Goal: Task Accomplishment & Management: Manage account settings

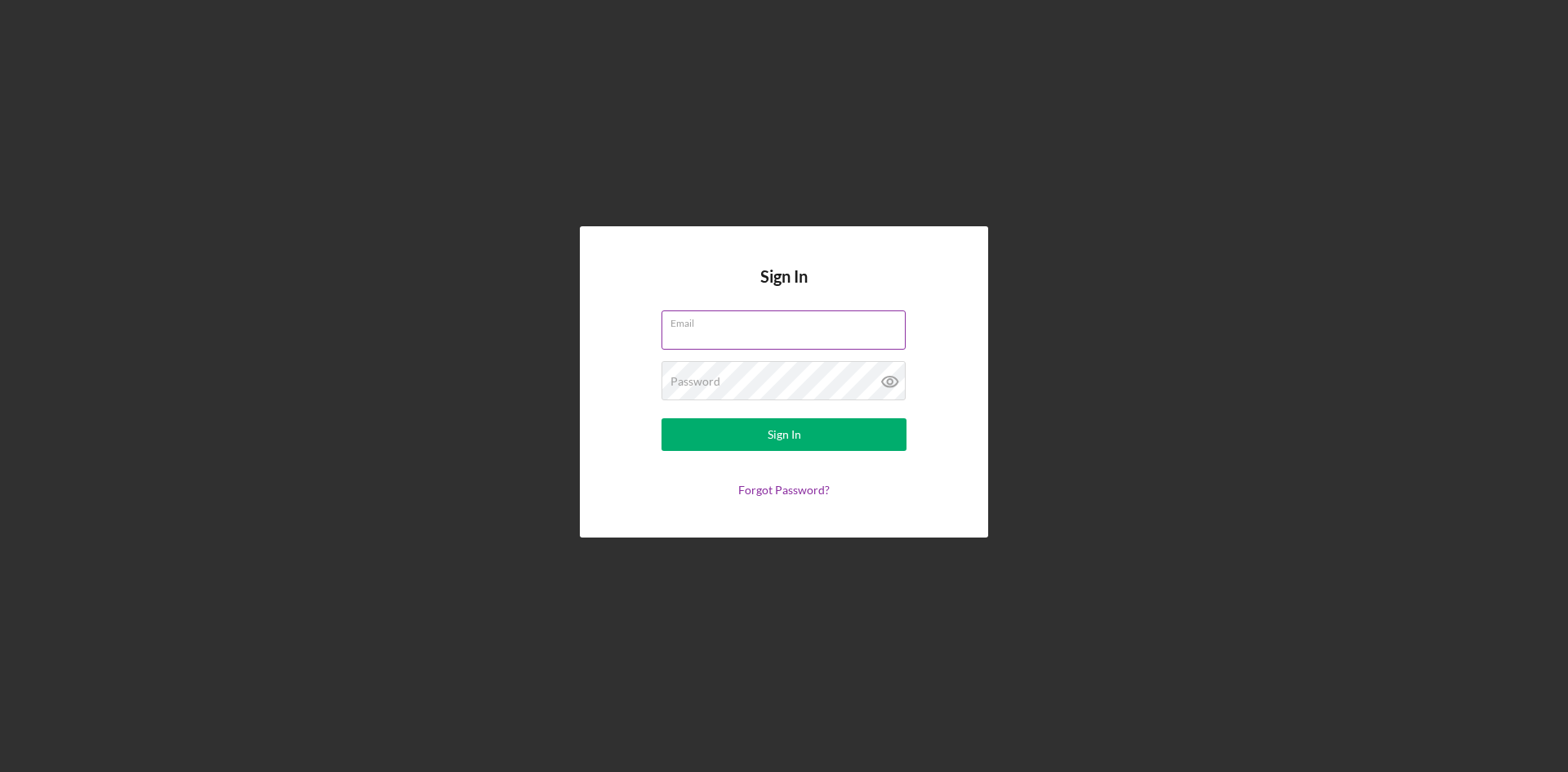
click at [758, 333] on input "Email" at bounding box center [784, 330] width 244 height 39
type input "[EMAIL_ADDRESS][DOMAIN_NAME]"
click at [797, 441] on div "Sign In" at bounding box center [784, 434] width 34 height 33
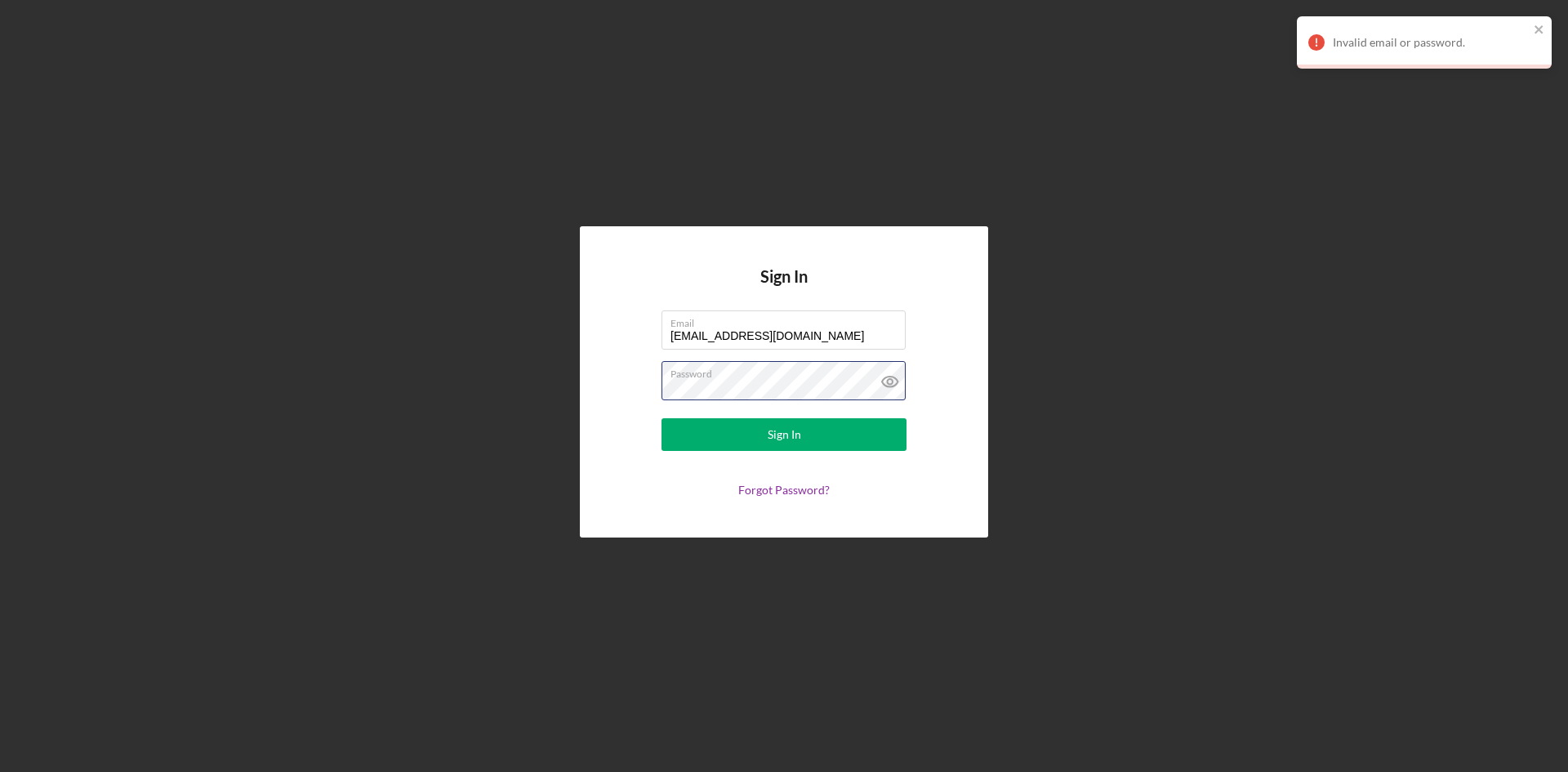
click at [593, 377] on div "Sign In Email [EMAIL_ADDRESS][DOMAIN_NAME] Password Sign In Forgot Password?" at bounding box center [784, 381] width 409 height 311
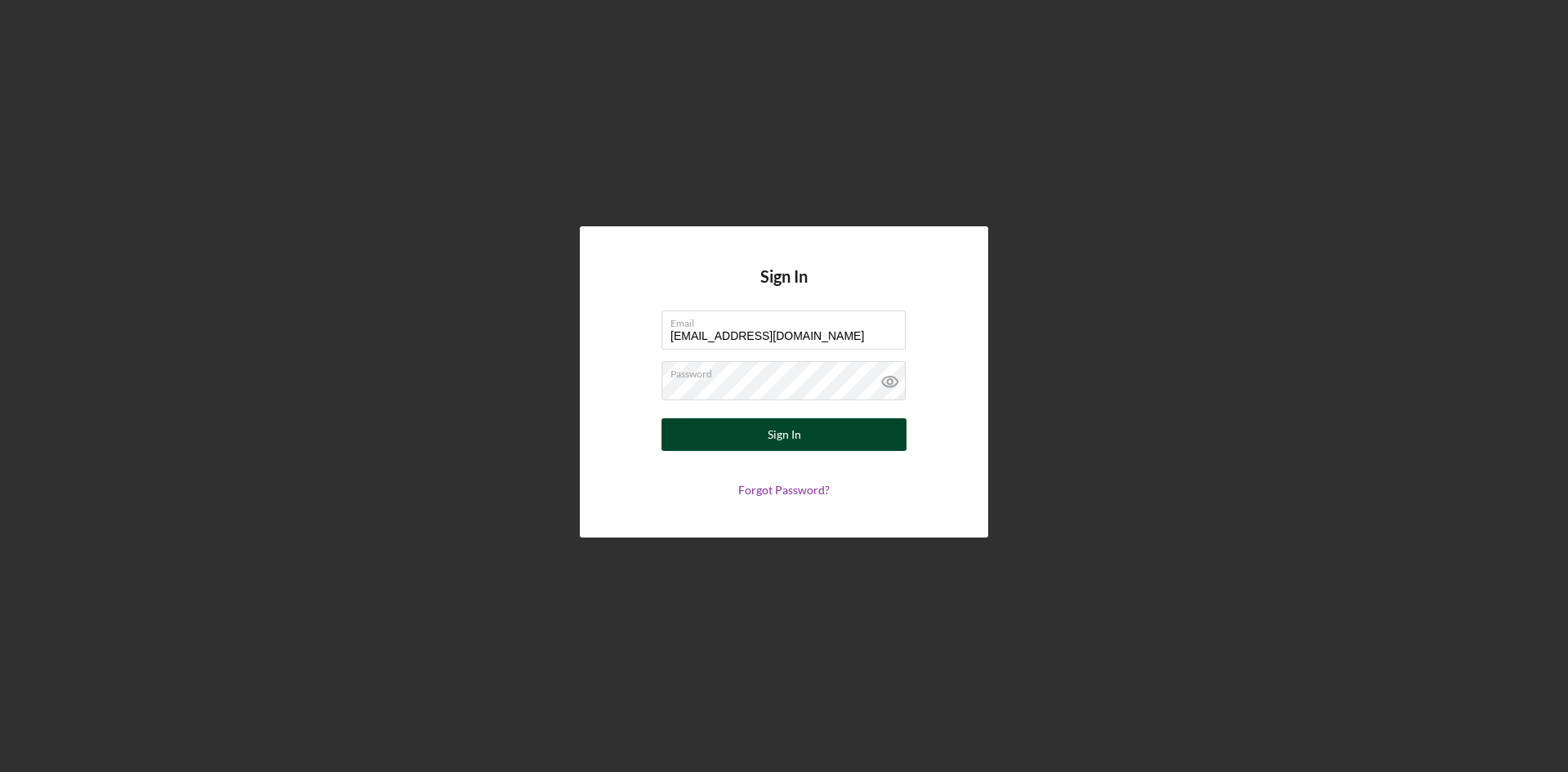
click at [767, 418] on form "Email [EMAIL_ADDRESS][DOMAIN_NAME] Password Sign In Forgot Password?" at bounding box center [784, 404] width 327 height 186
click at [807, 433] on button "Sign In" at bounding box center [784, 434] width 245 height 33
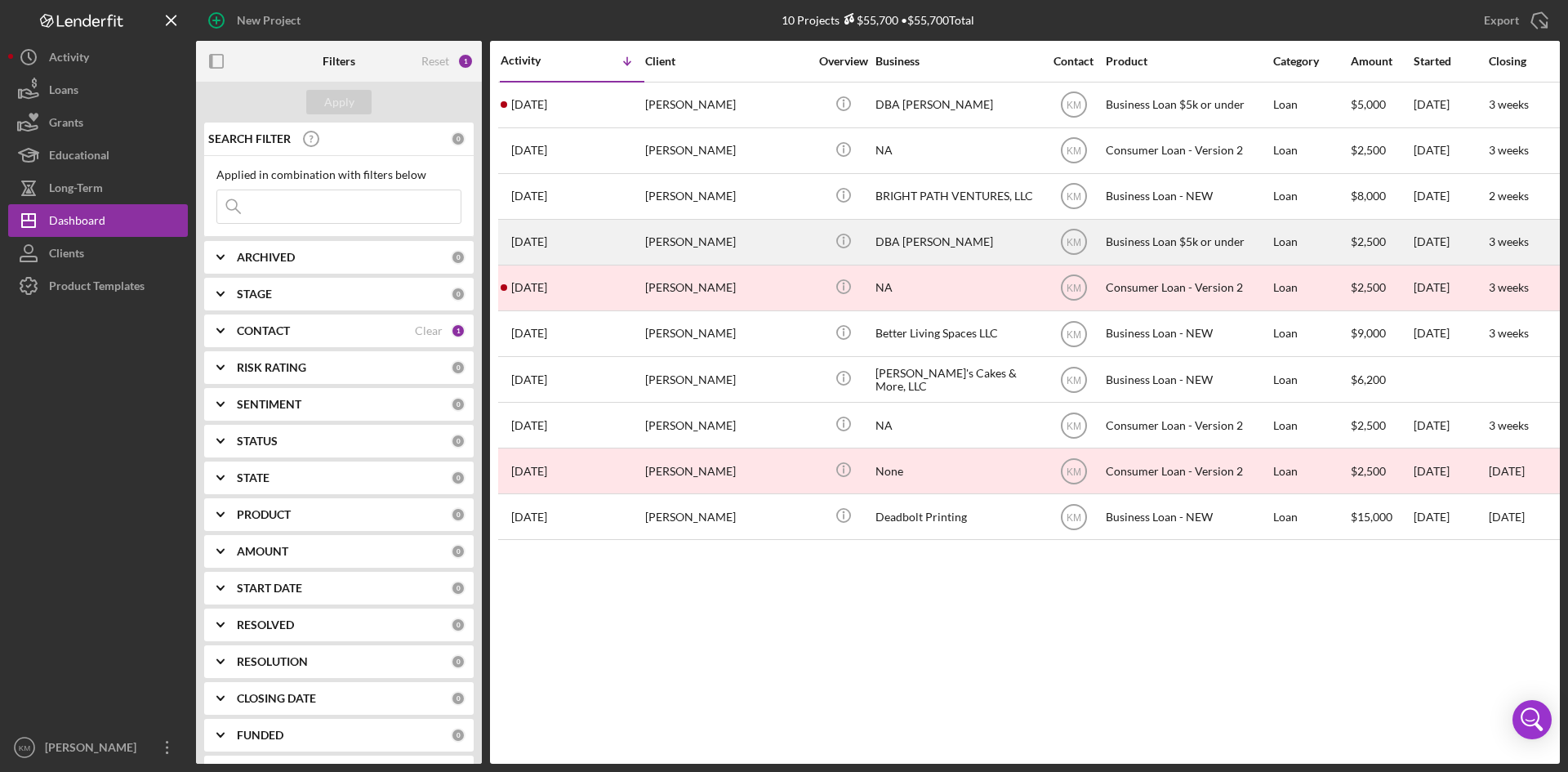
click at [673, 253] on div "[PERSON_NAME]" at bounding box center [727, 242] width 163 height 43
click at [671, 248] on div "[PERSON_NAME]" at bounding box center [727, 242] width 163 height 43
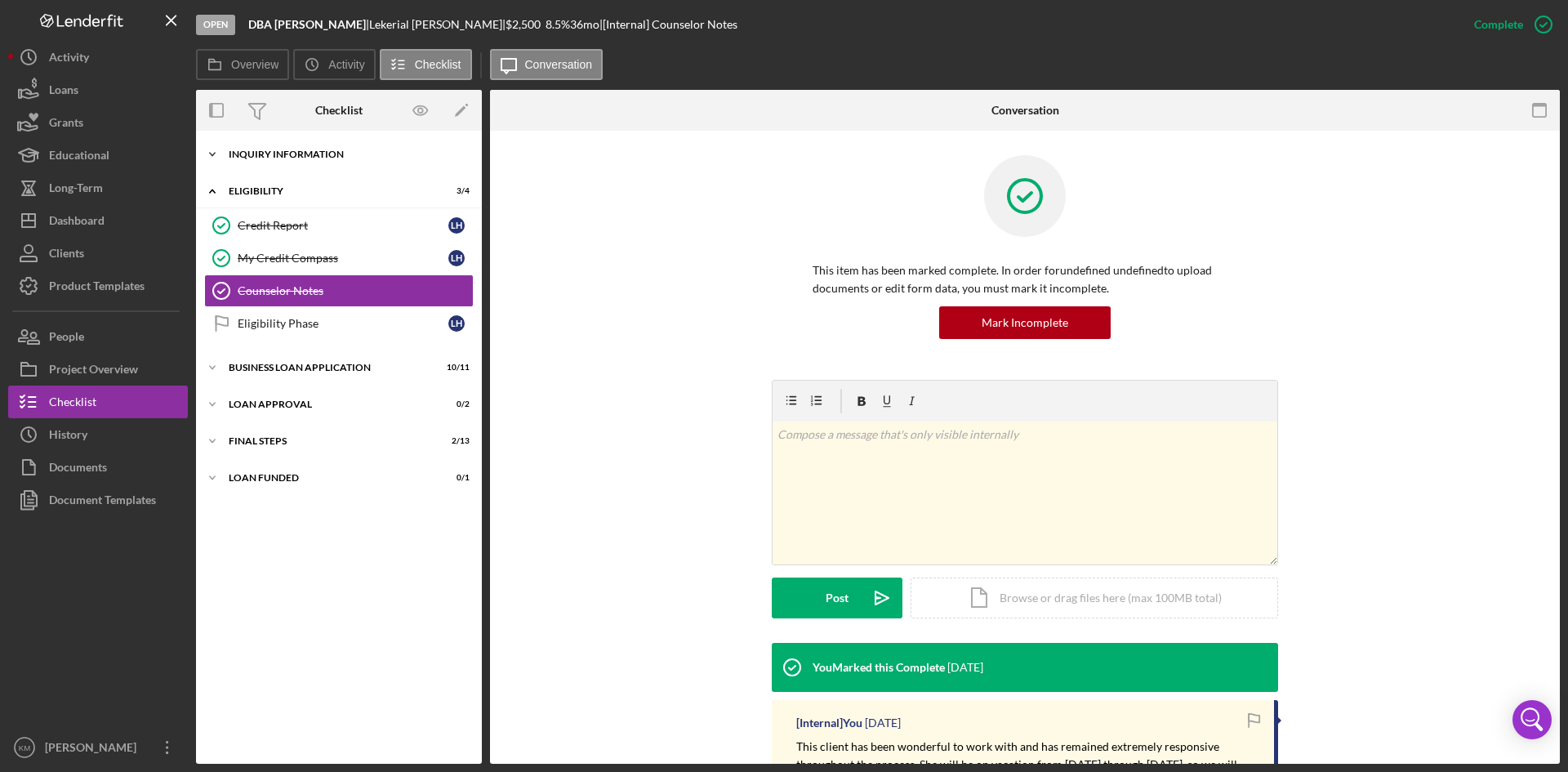
click at [216, 154] on icon "Icon/Expander" at bounding box center [212, 154] width 33 height 33
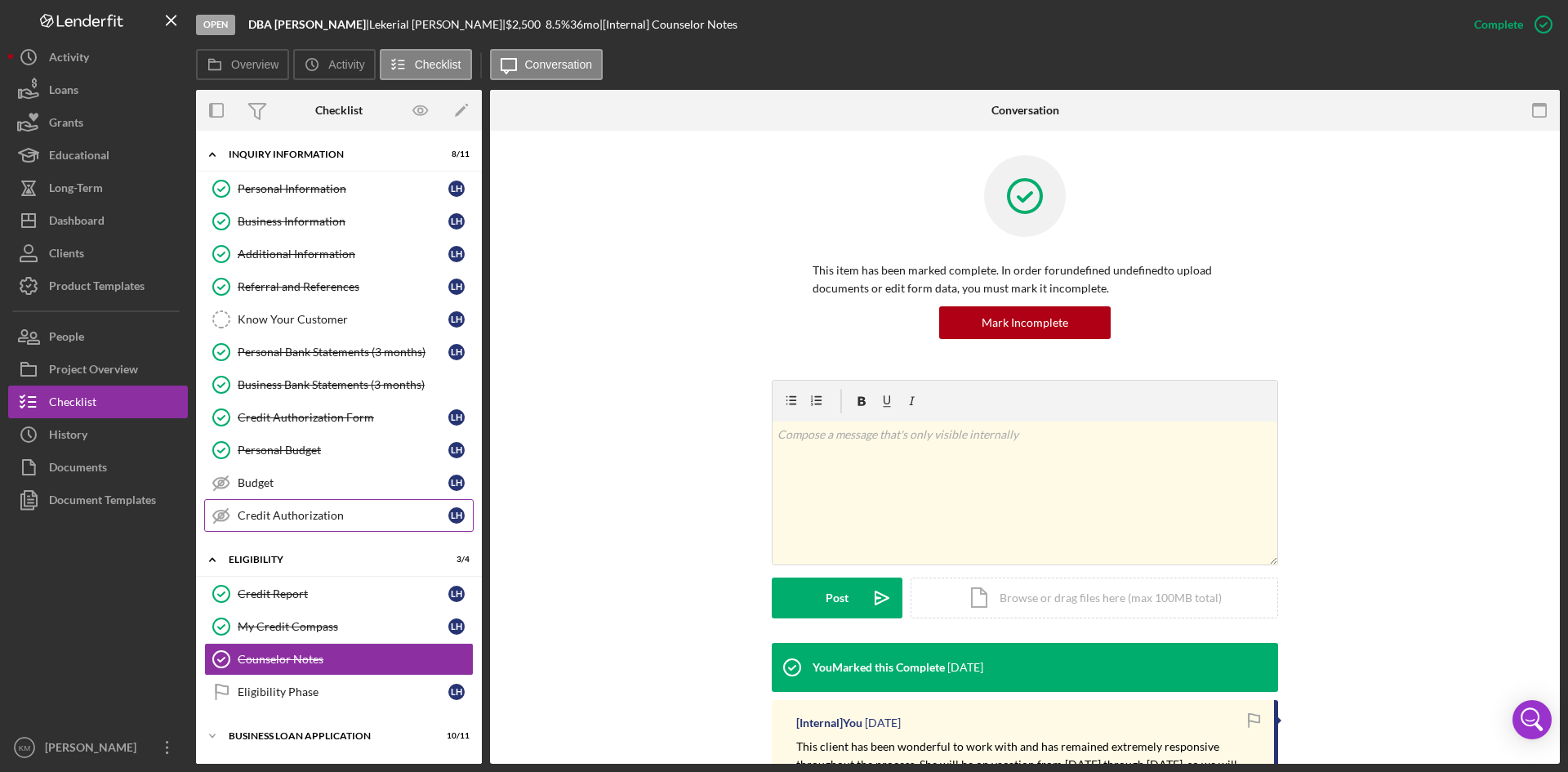
click at [324, 515] on div "Credit Authorization" at bounding box center [343, 515] width 211 height 13
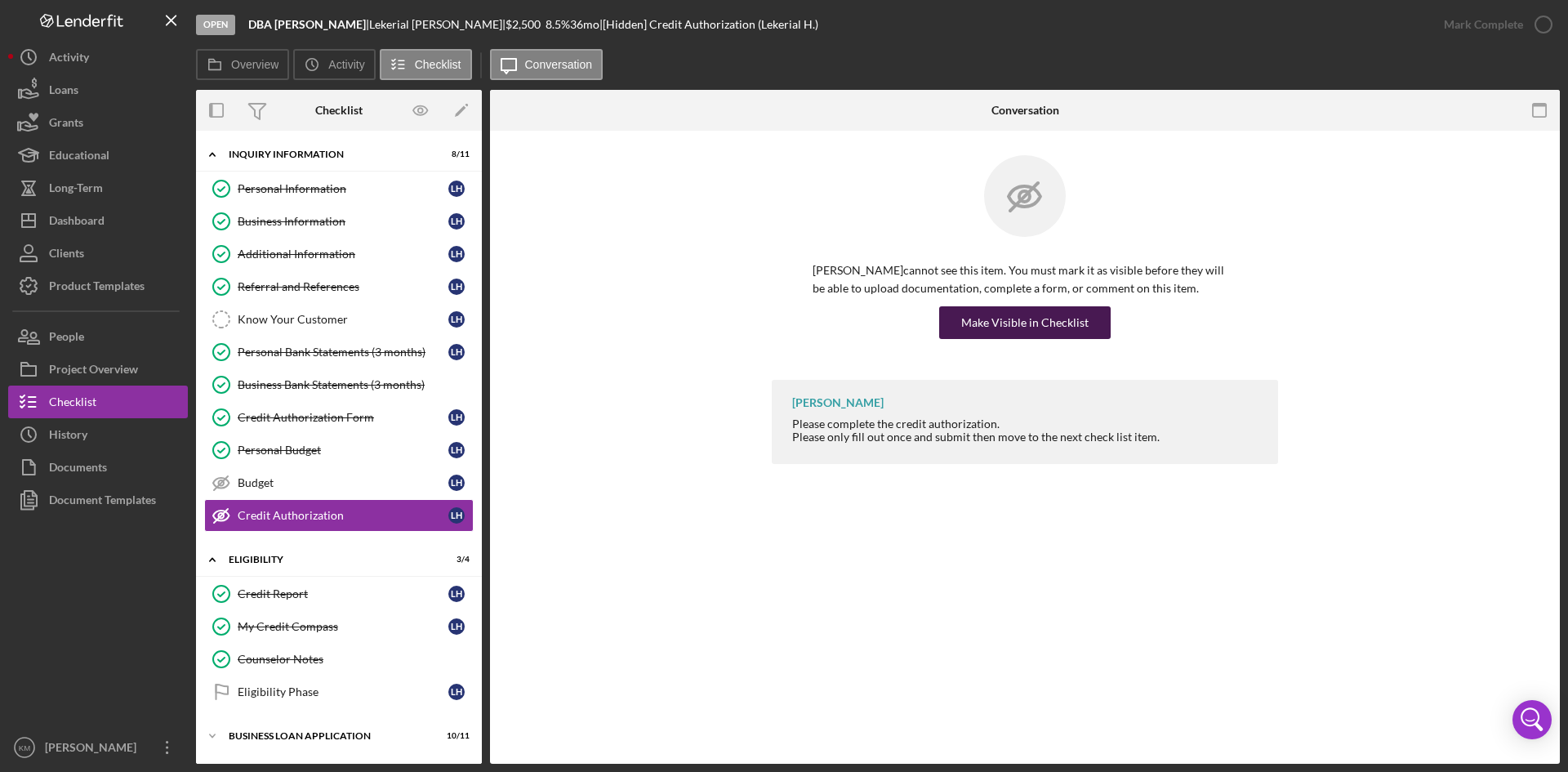
click at [1073, 328] on div "Make Visible in Checklist" at bounding box center [1024, 322] width 127 height 33
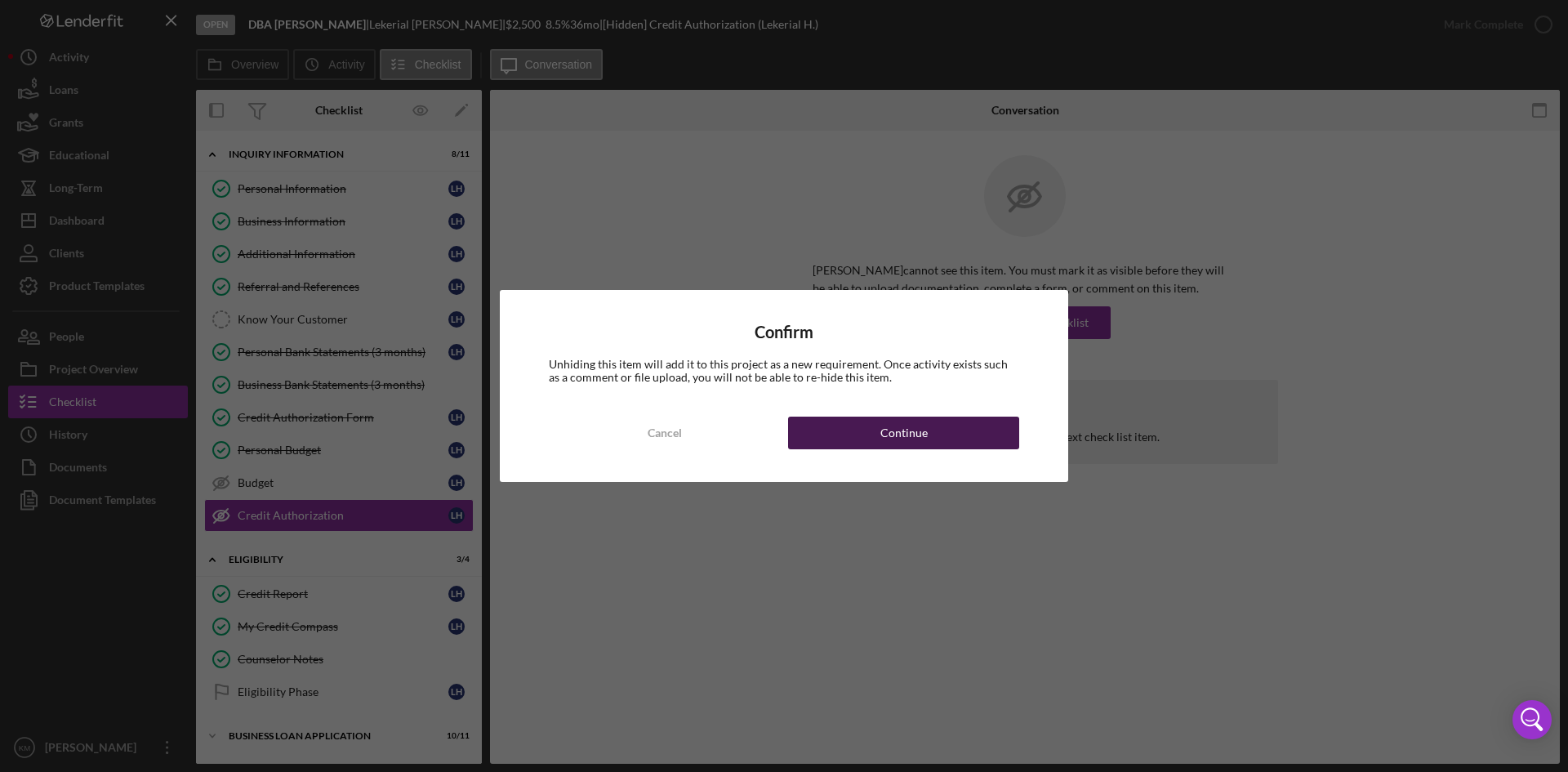
click at [933, 426] on button "Continue" at bounding box center [903, 433] width 231 height 33
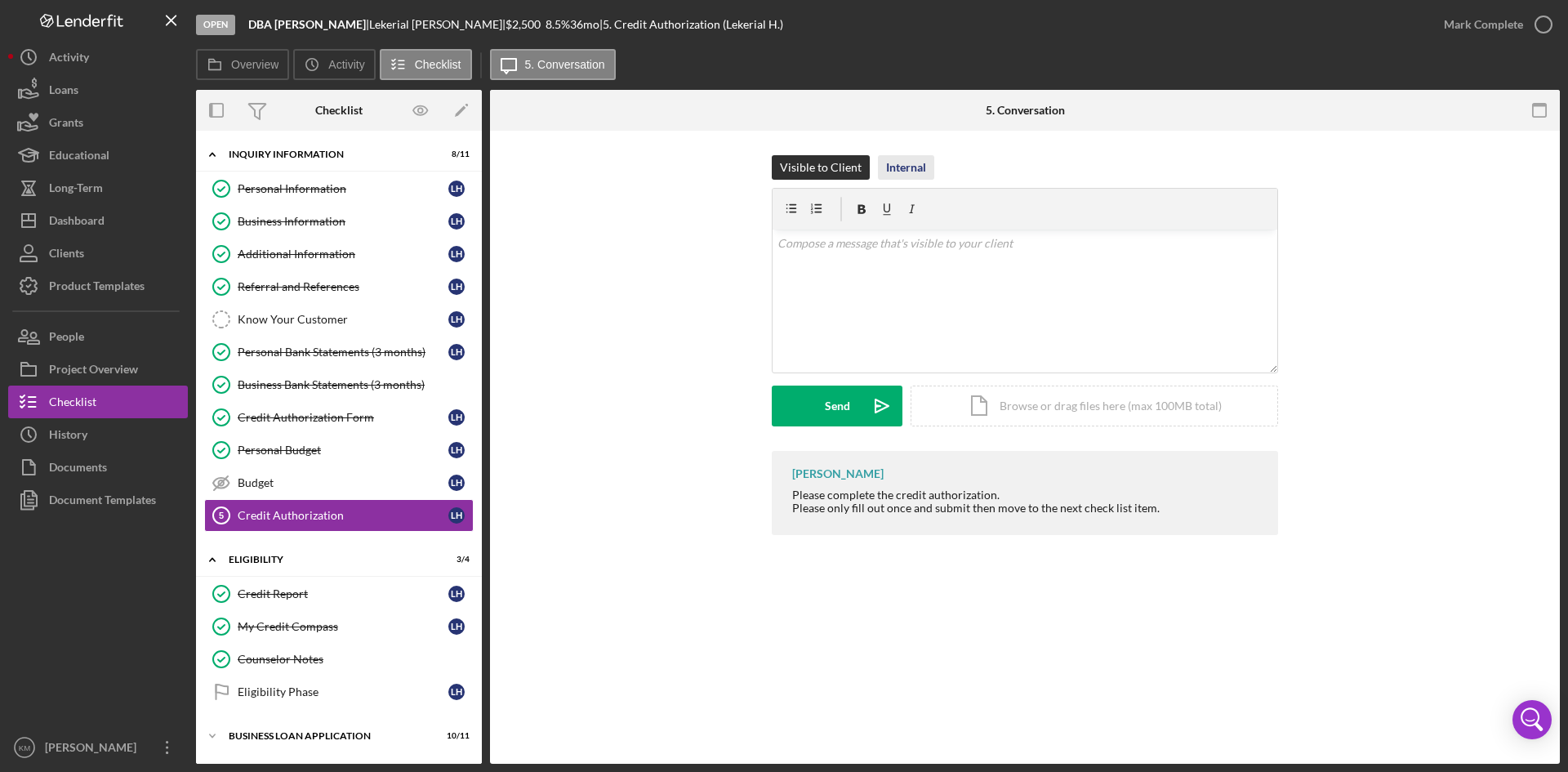
click at [913, 170] on div "Internal" at bounding box center [906, 167] width 40 height 25
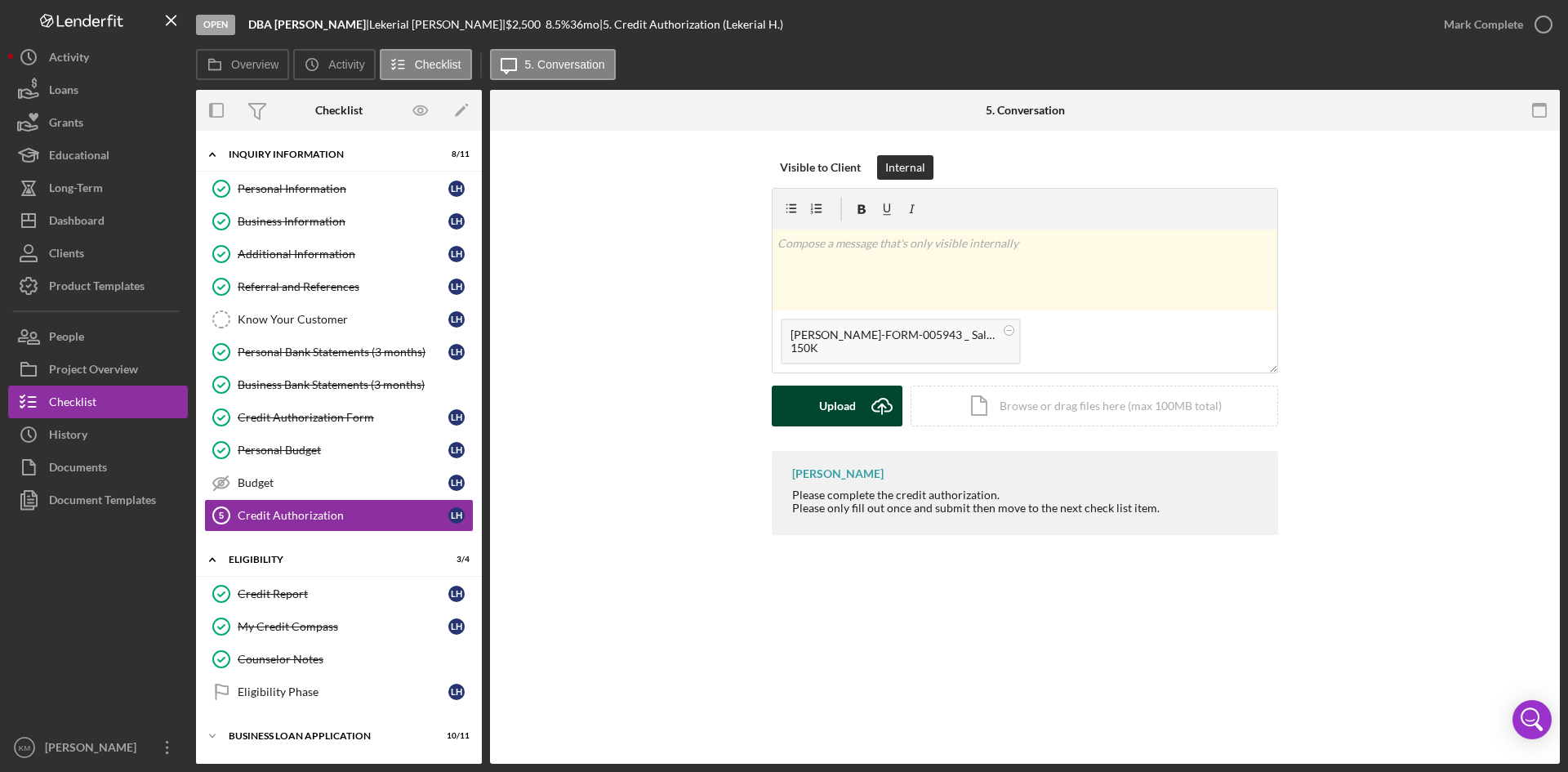
click at [882, 400] on icon "Icon/Upload" at bounding box center [881, 406] width 41 height 41
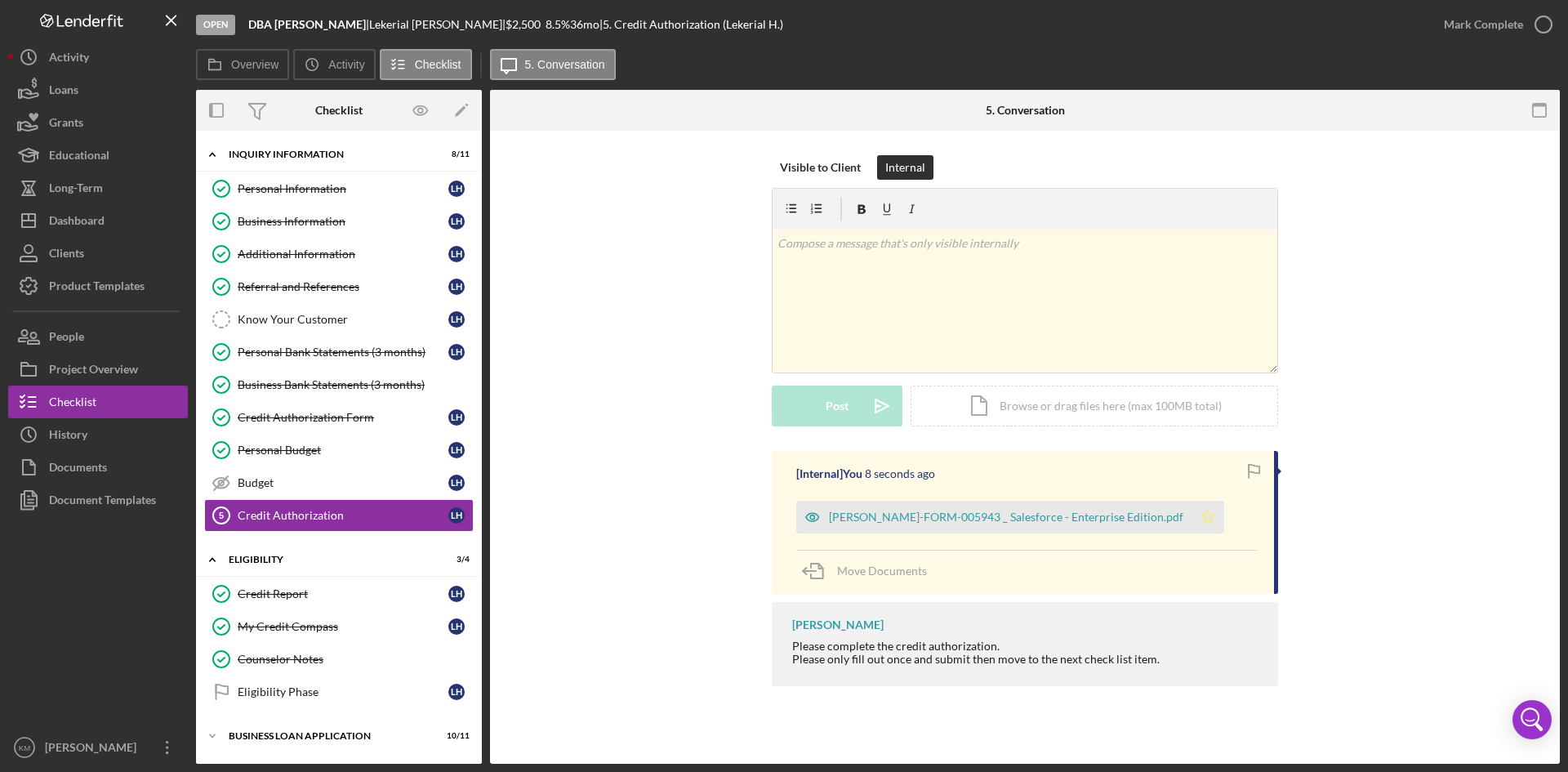
click at [1191, 522] on icon "Icon/Star" at bounding box center [1207, 517] width 33 height 33
click at [1535, 24] on icon "button" at bounding box center [1543, 24] width 41 height 41
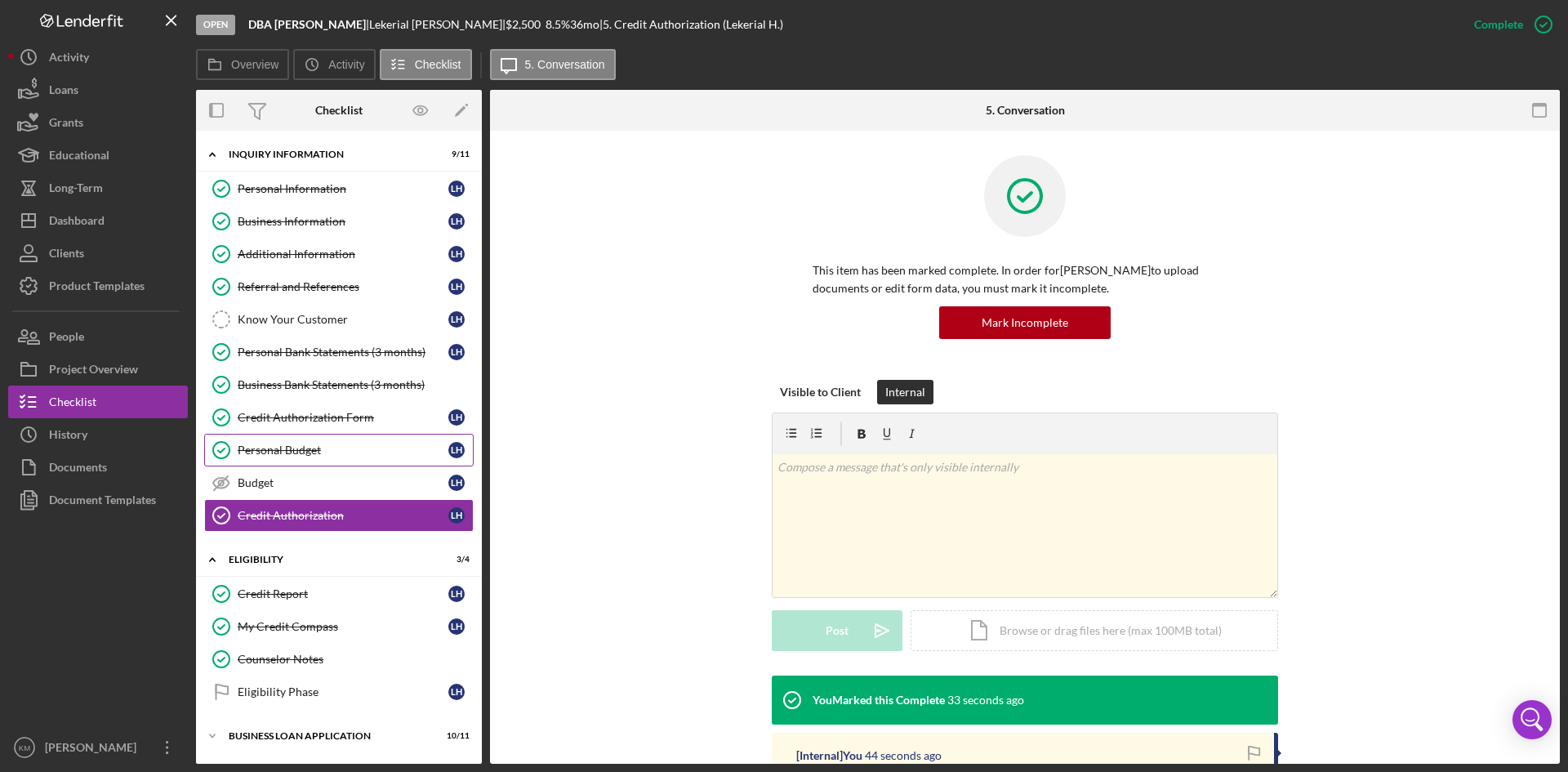
click at [293, 454] on div "Personal Budget" at bounding box center [343, 450] width 211 height 13
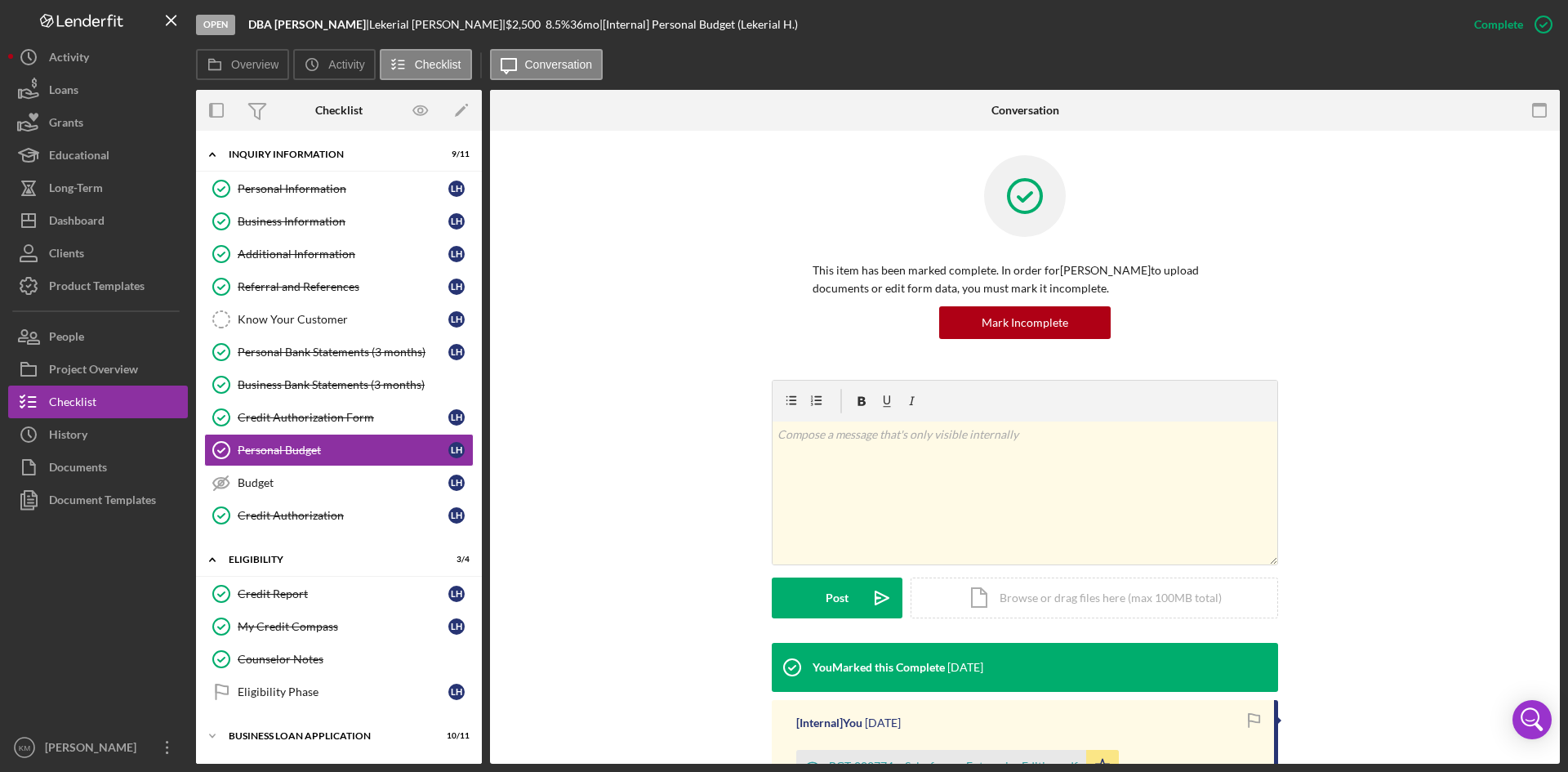
scroll to position [82, 0]
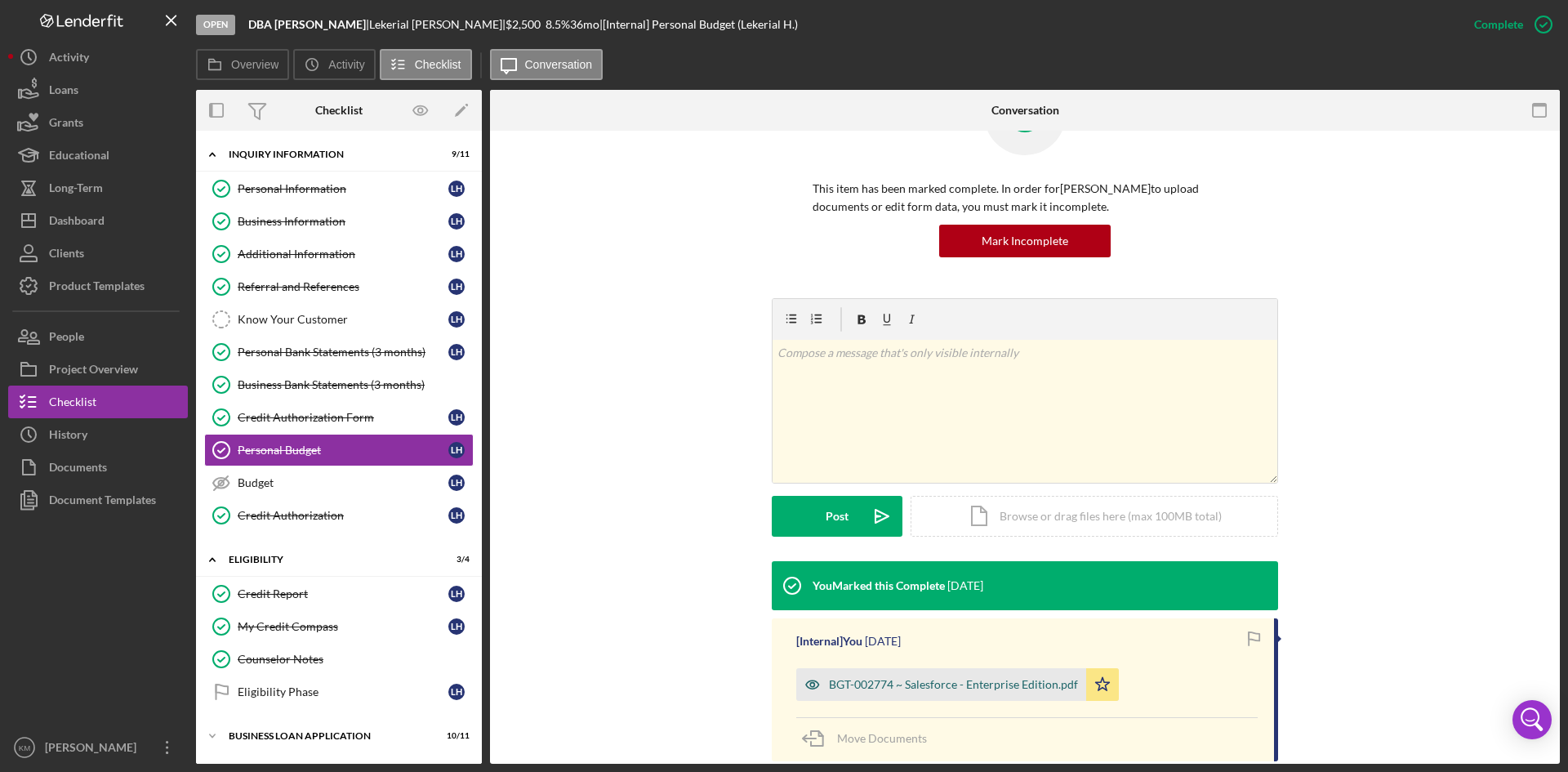
click at [936, 682] on div "BGT-002774 ~ Salesforce - Enterprise Edition.pdf" at bounding box center [953, 684] width 249 height 13
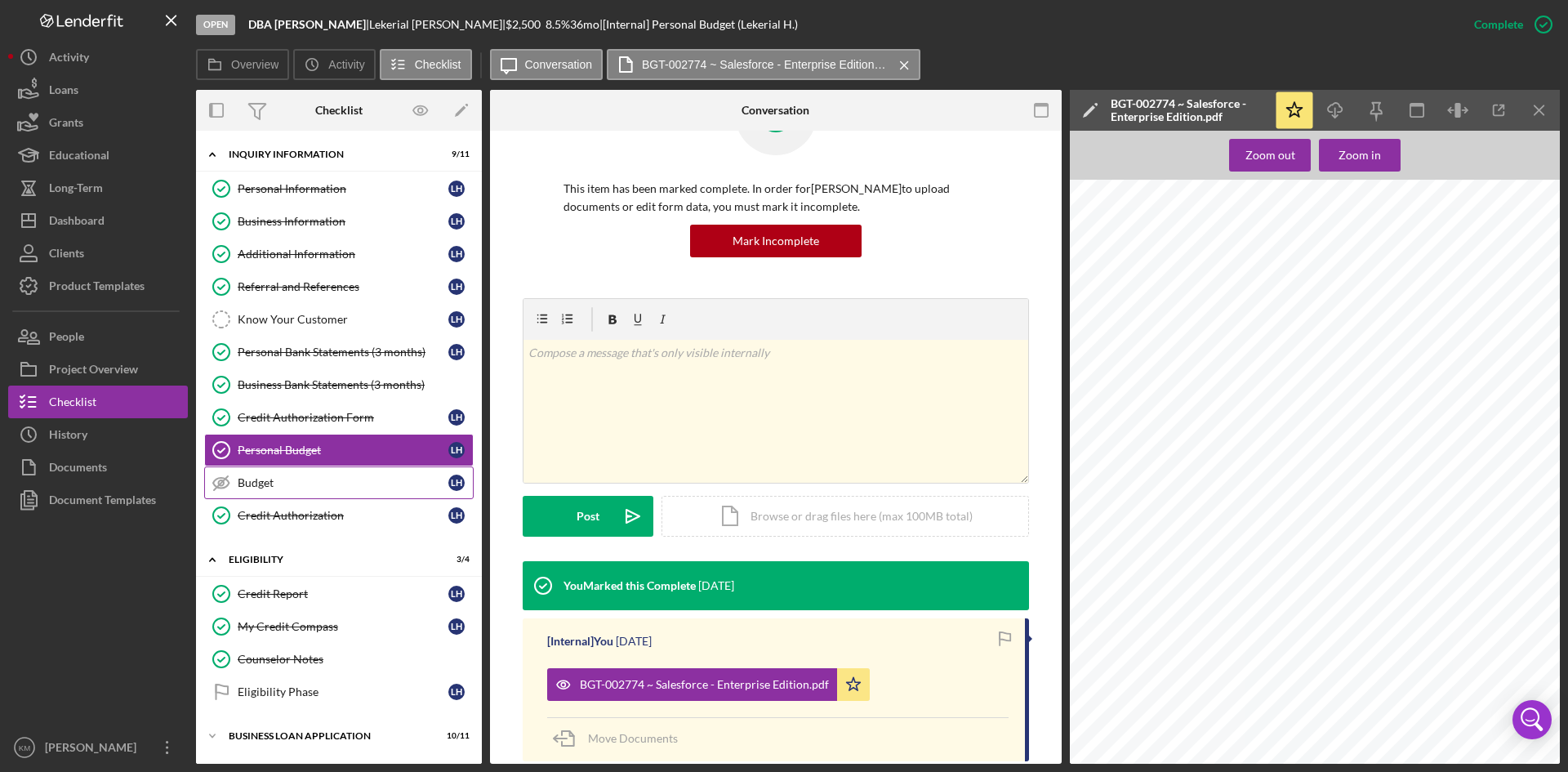
click at [250, 489] on div "Budget" at bounding box center [343, 482] width 211 height 13
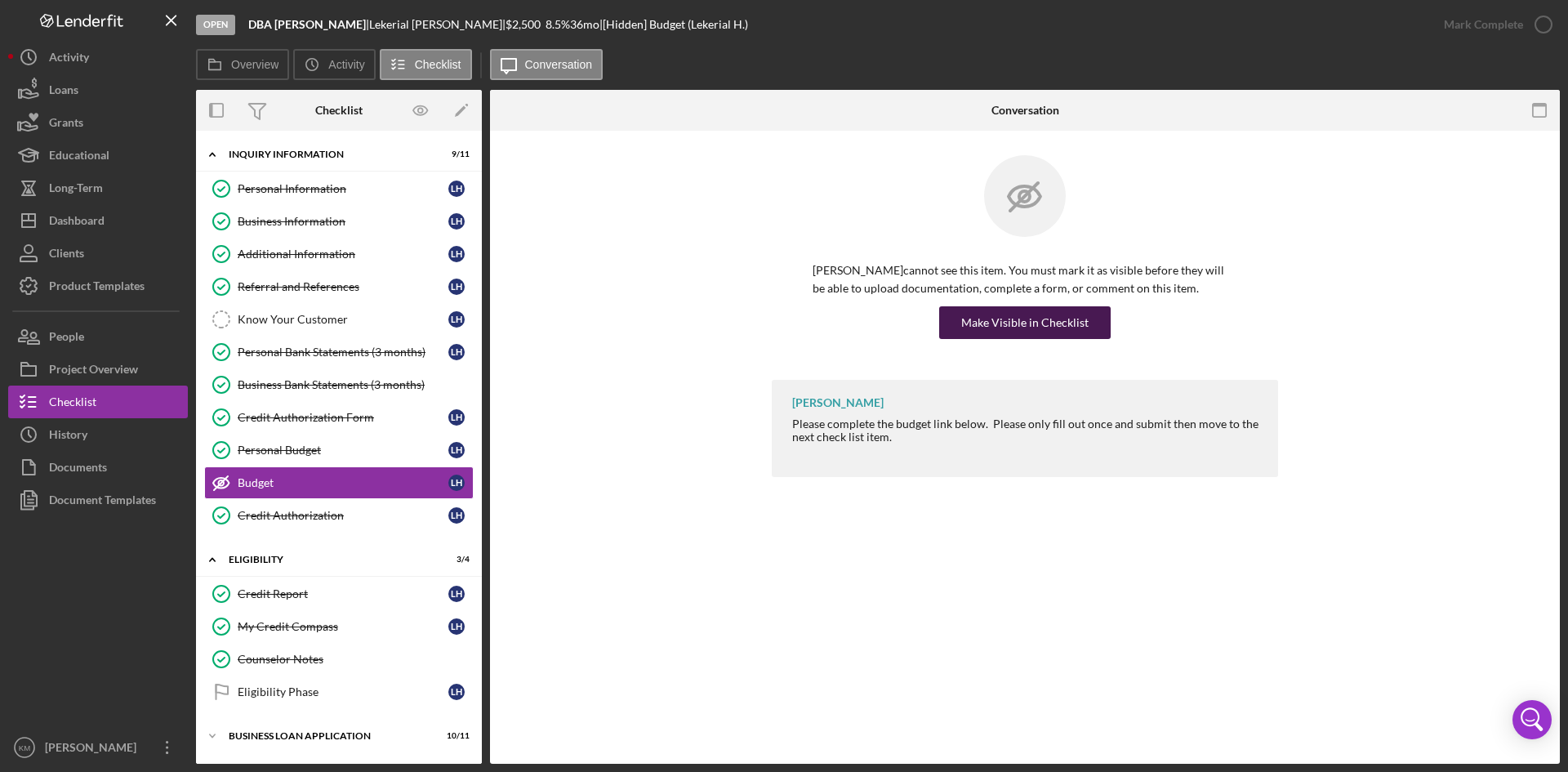
click at [1097, 324] on button "Make Visible in Checklist" at bounding box center [1025, 322] width 172 height 33
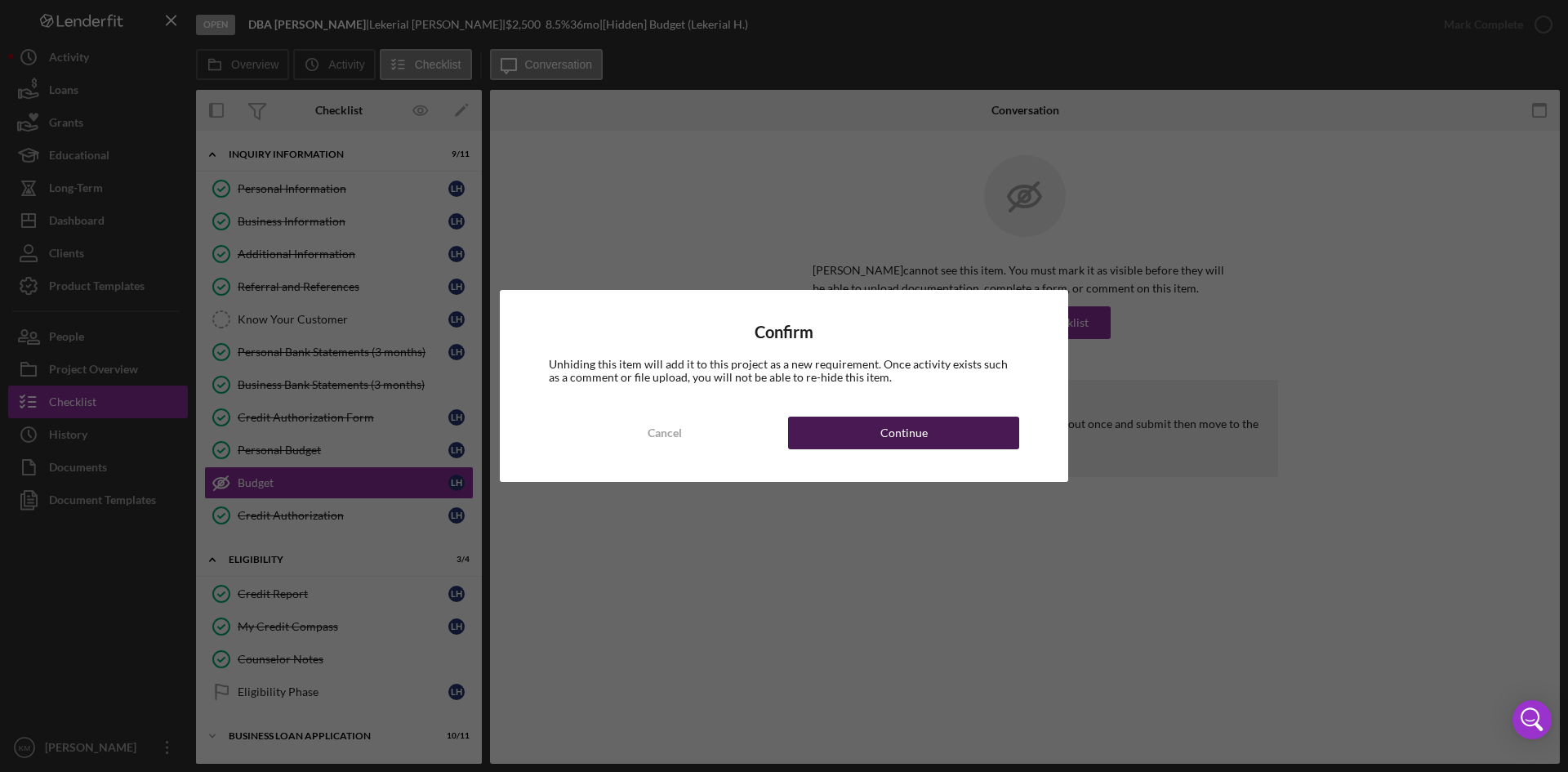
click at [948, 449] on div "Cancel Continue" at bounding box center [784, 433] width 471 height 33
click at [966, 432] on button "Continue" at bounding box center [903, 433] width 231 height 33
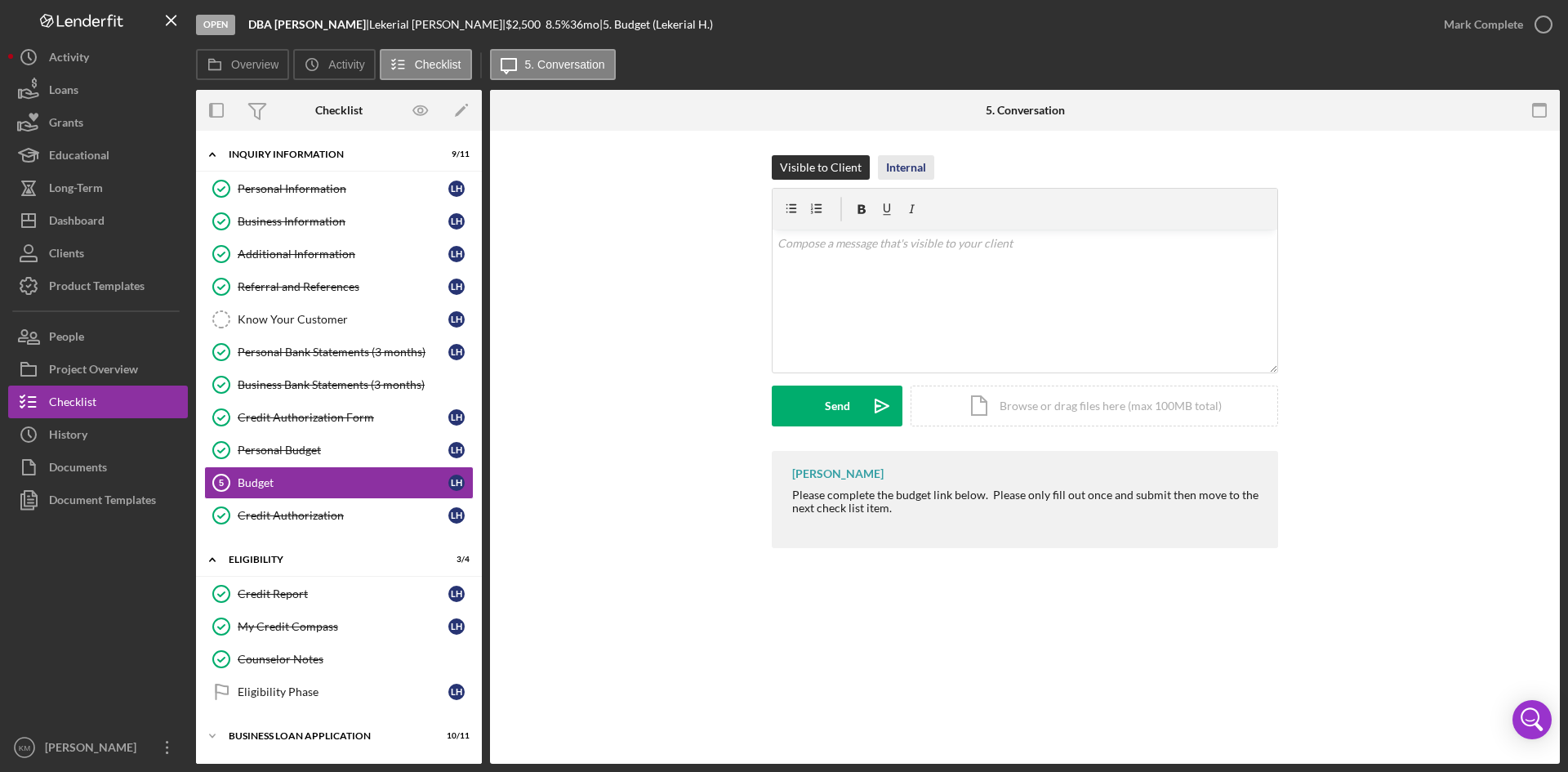
click at [897, 169] on div "Internal" at bounding box center [906, 167] width 40 height 25
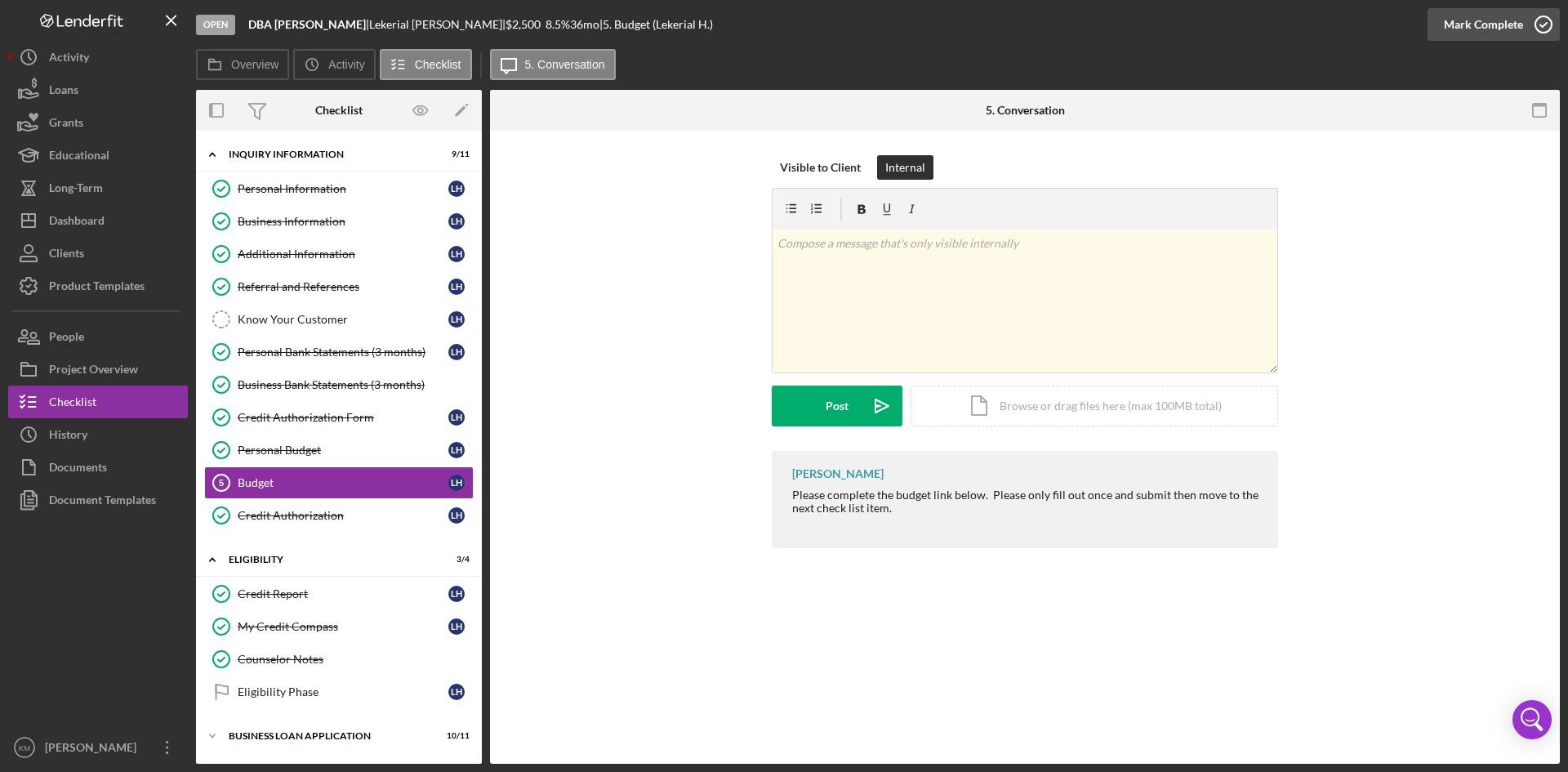
click at [1548, 22] on icon "button" at bounding box center [1543, 24] width 41 height 41
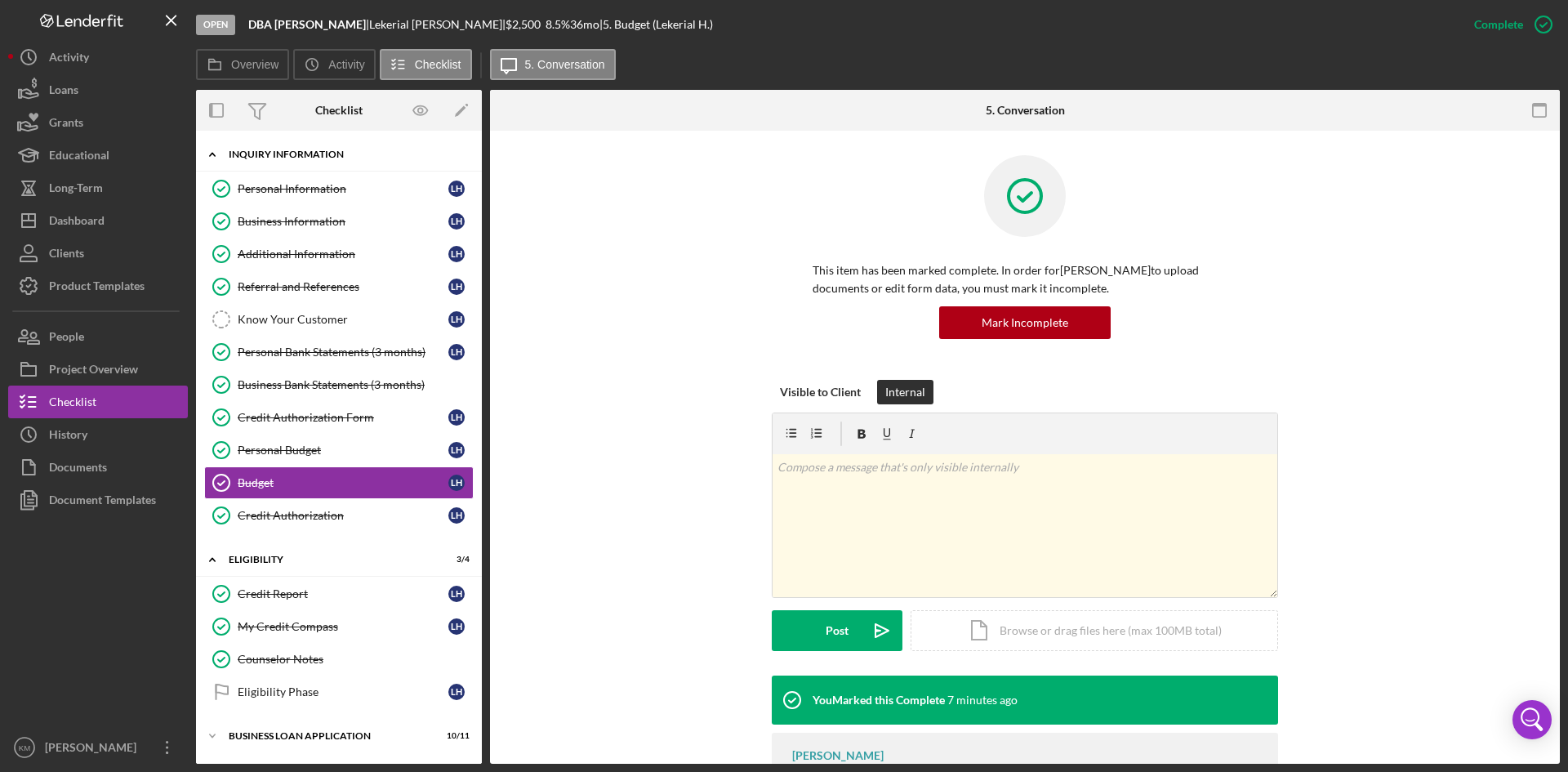
click at [218, 154] on icon "Icon/Expander" at bounding box center [212, 154] width 33 height 33
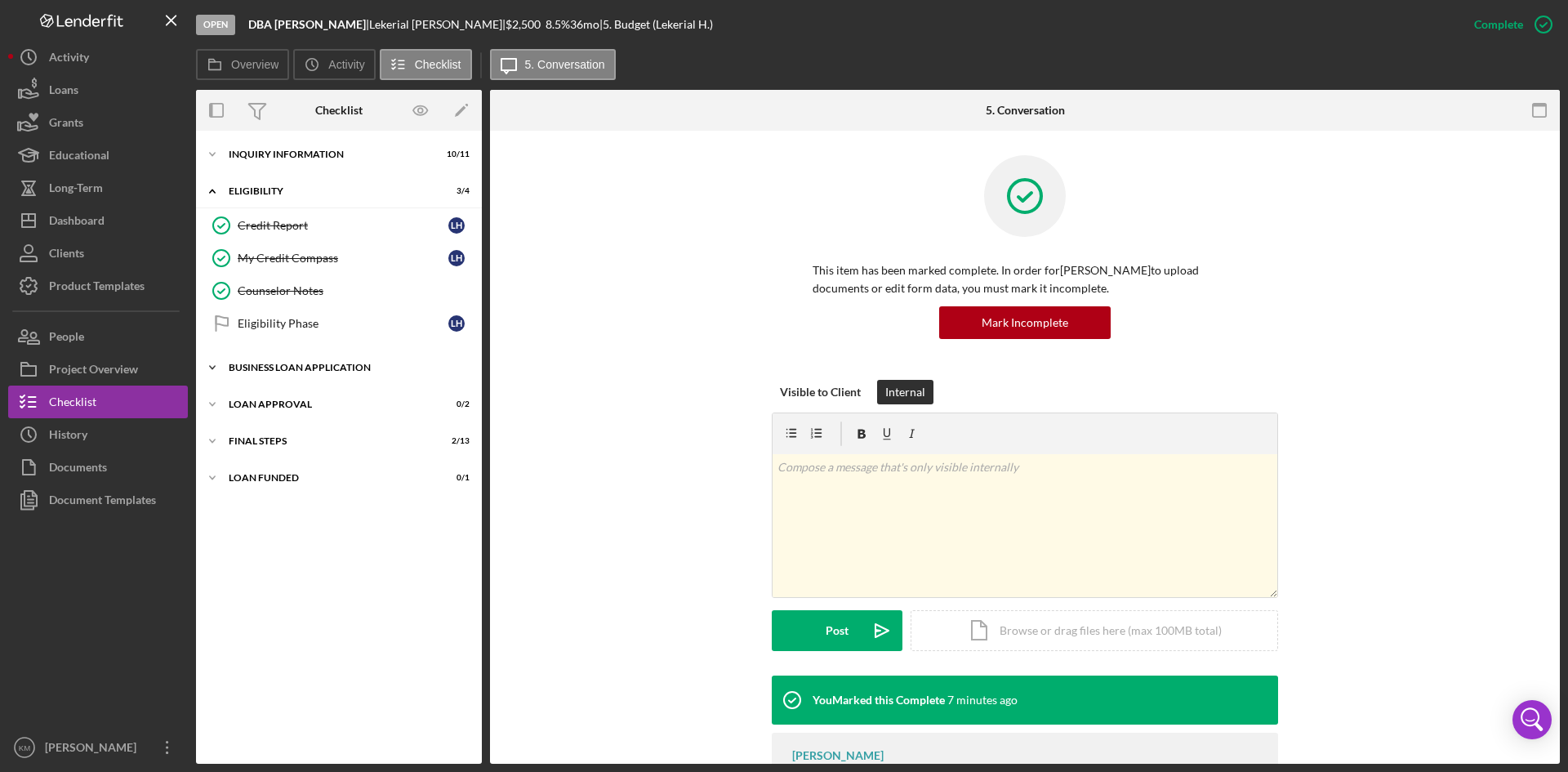
click at [215, 370] on icon "Icon/Expander" at bounding box center [212, 367] width 33 height 33
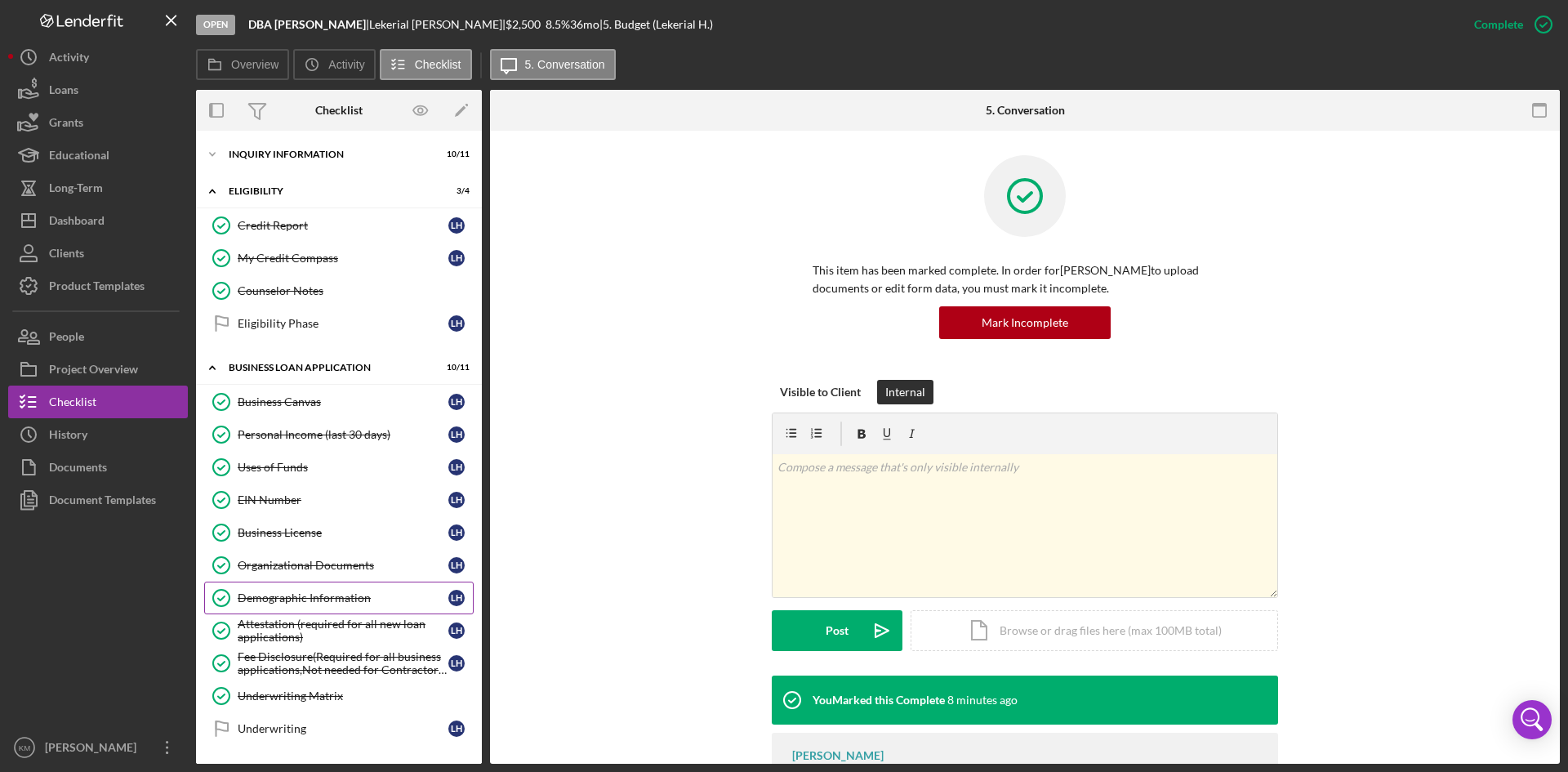
scroll to position [82, 0]
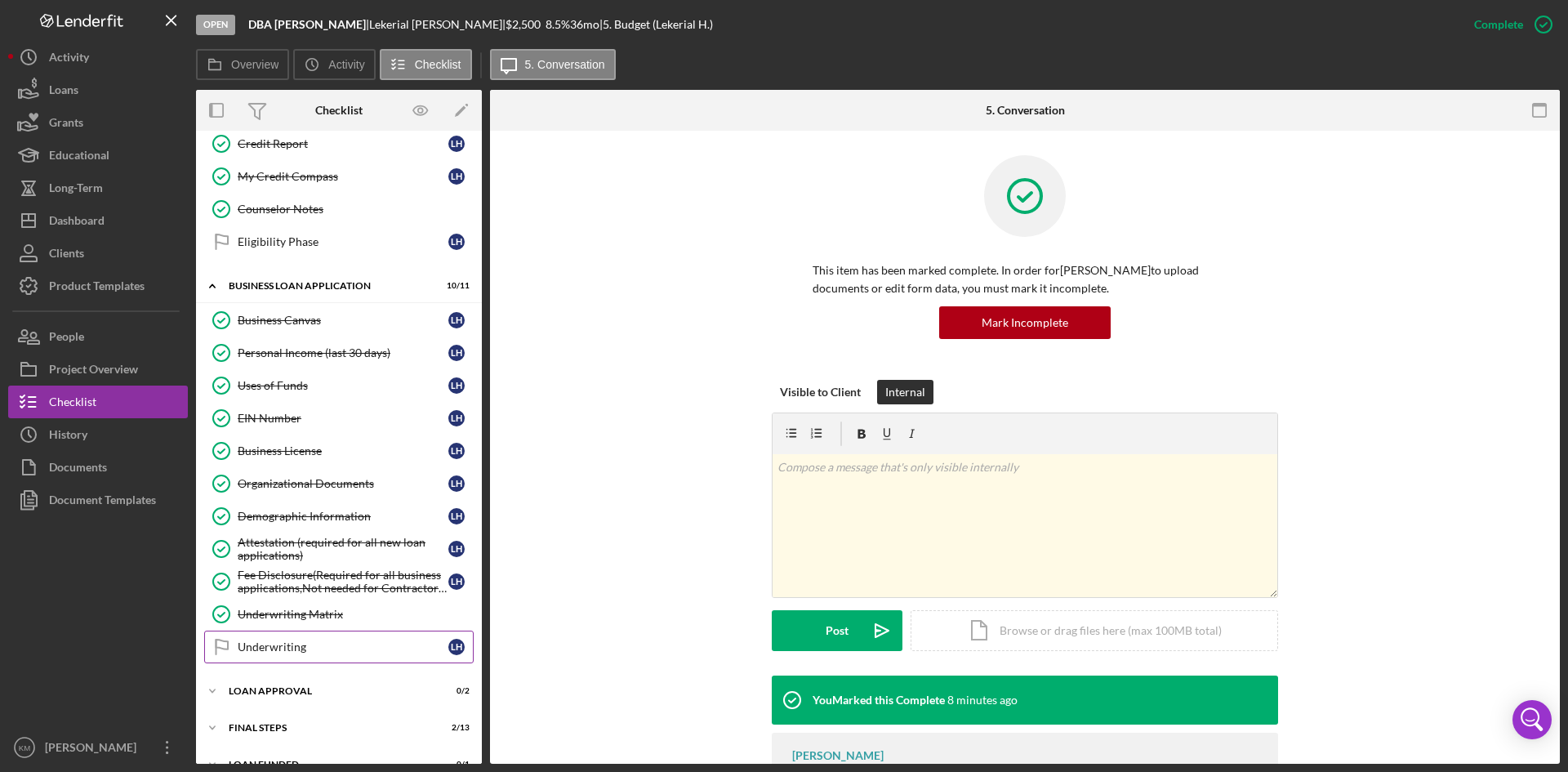
click at [292, 643] on div "Underwriting" at bounding box center [343, 647] width 211 height 13
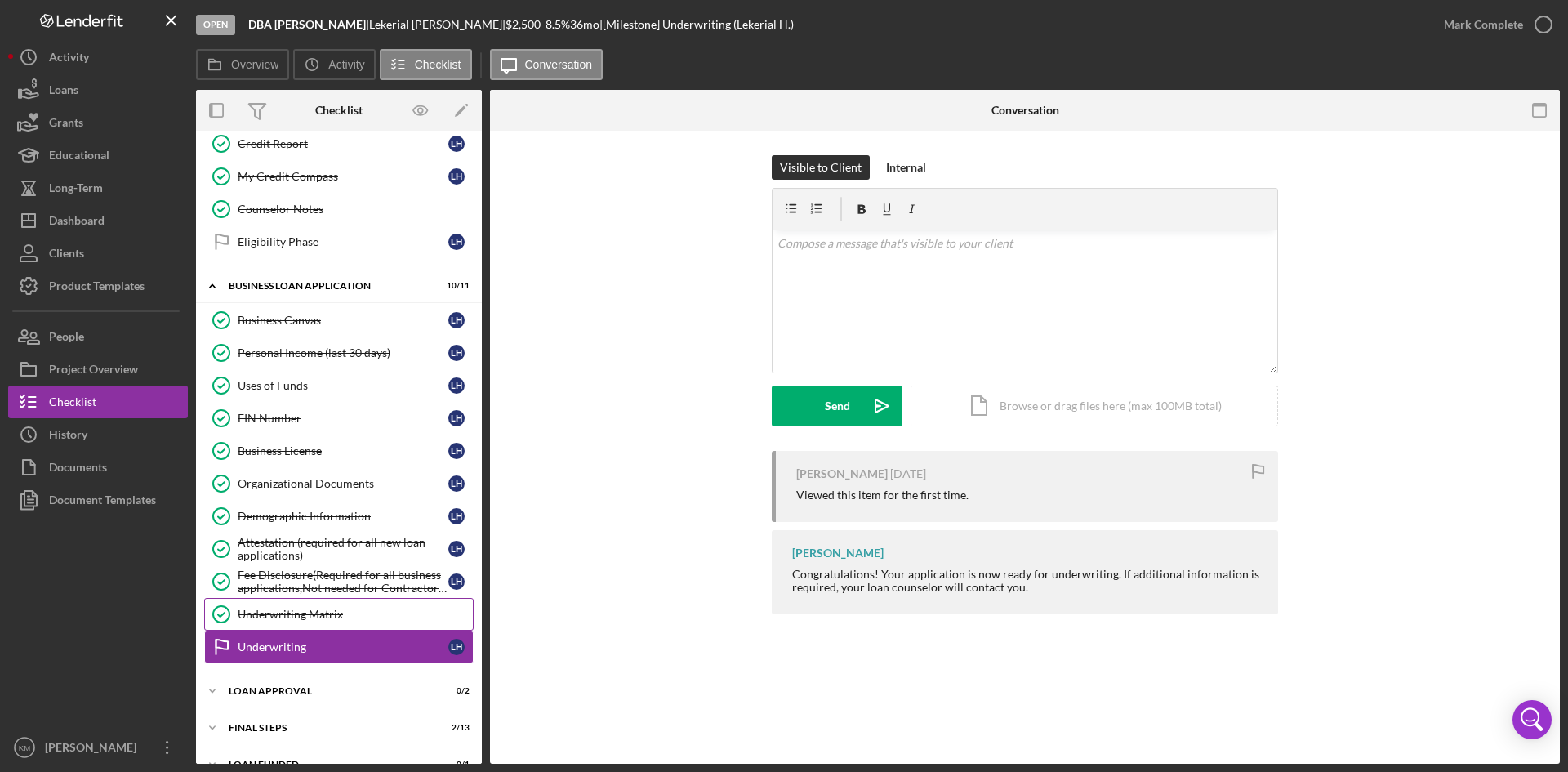
scroll to position [108, 0]
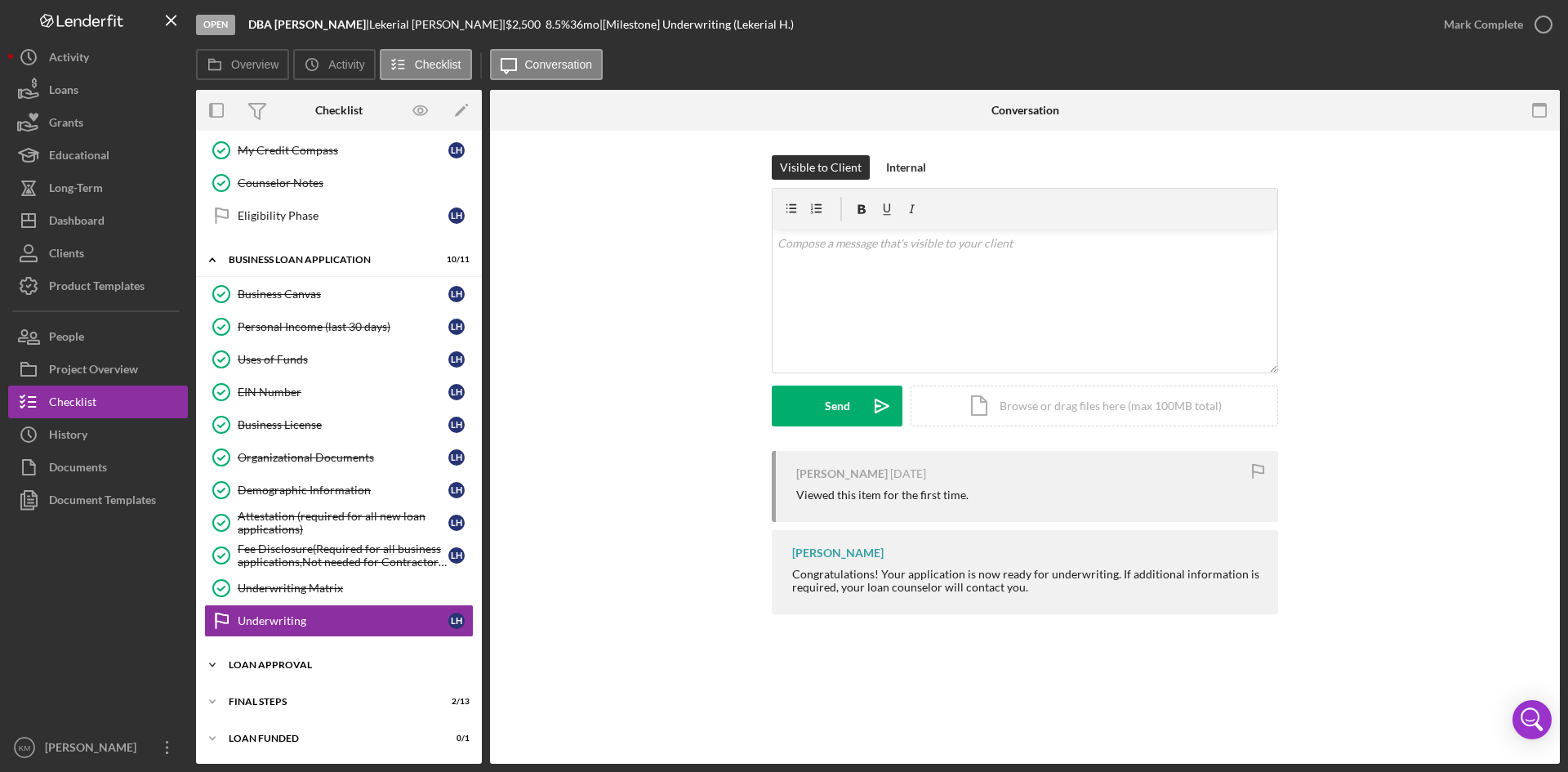
click at [206, 668] on icon "Icon/Expander" at bounding box center [212, 665] width 33 height 33
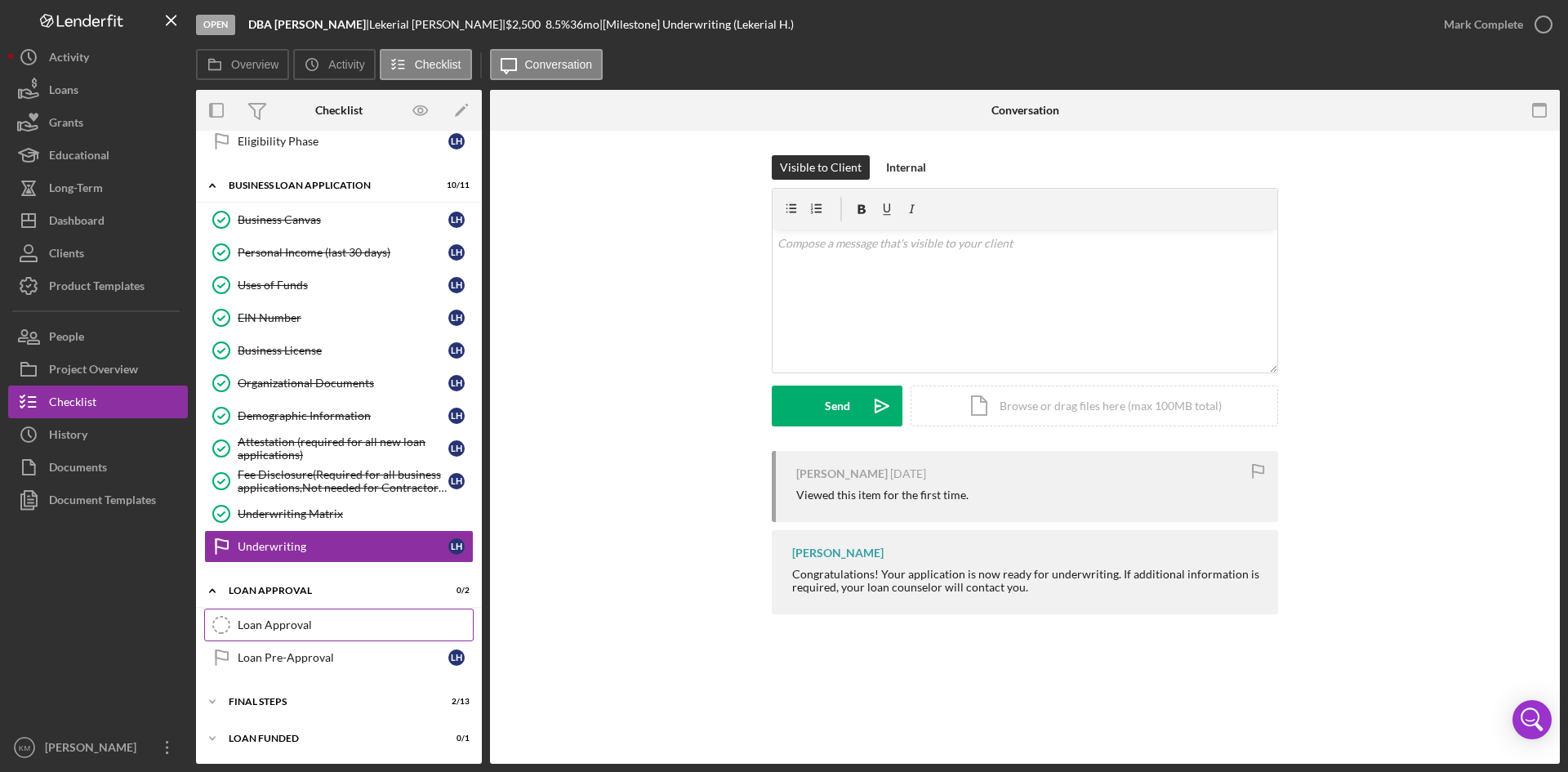
click at [279, 619] on div "Loan Approval" at bounding box center [355, 625] width 235 height 13
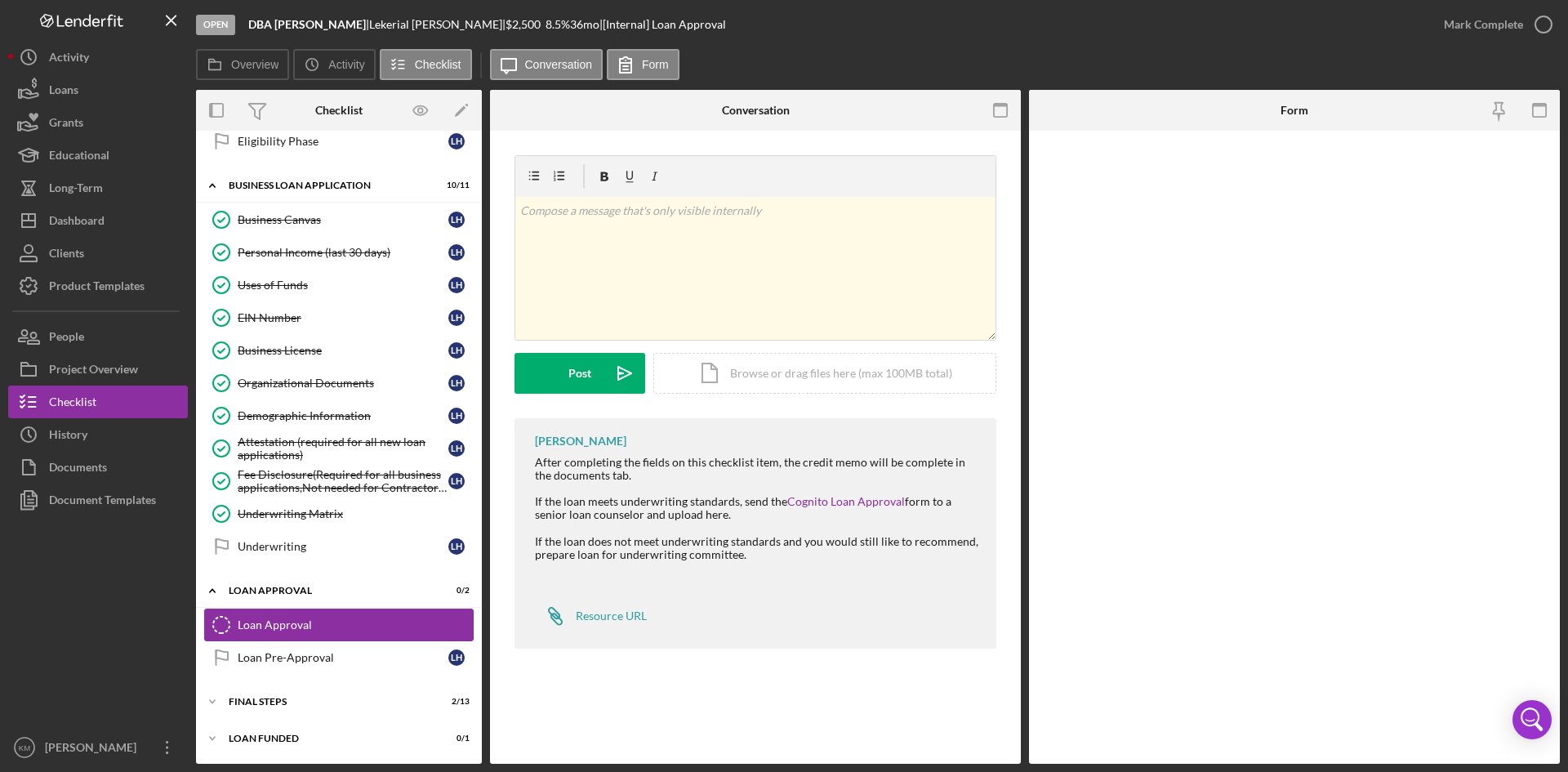
scroll to position [182, 0]
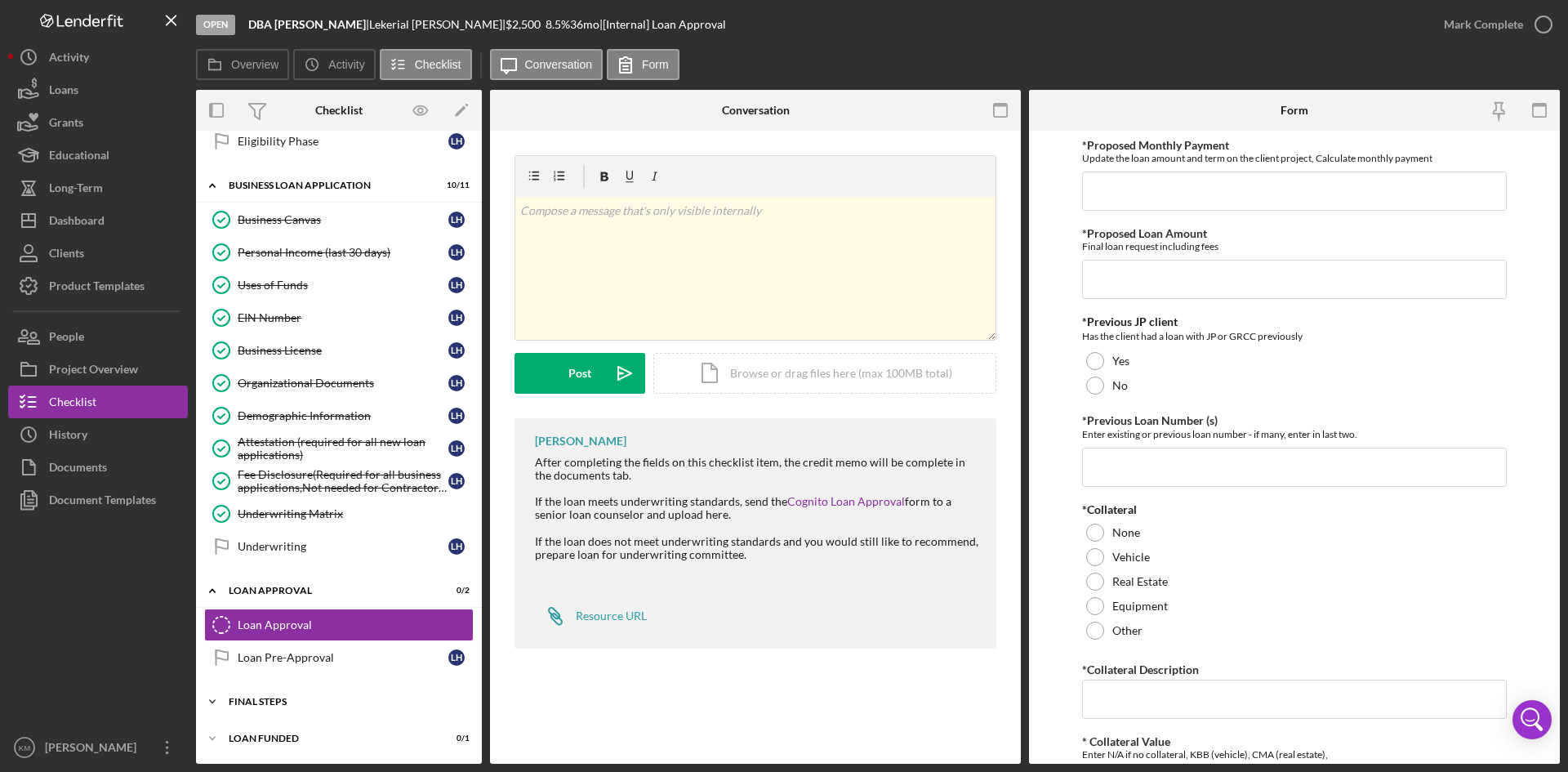
click at [220, 700] on icon "Icon/Expander" at bounding box center [212, 702] width 33 height 33
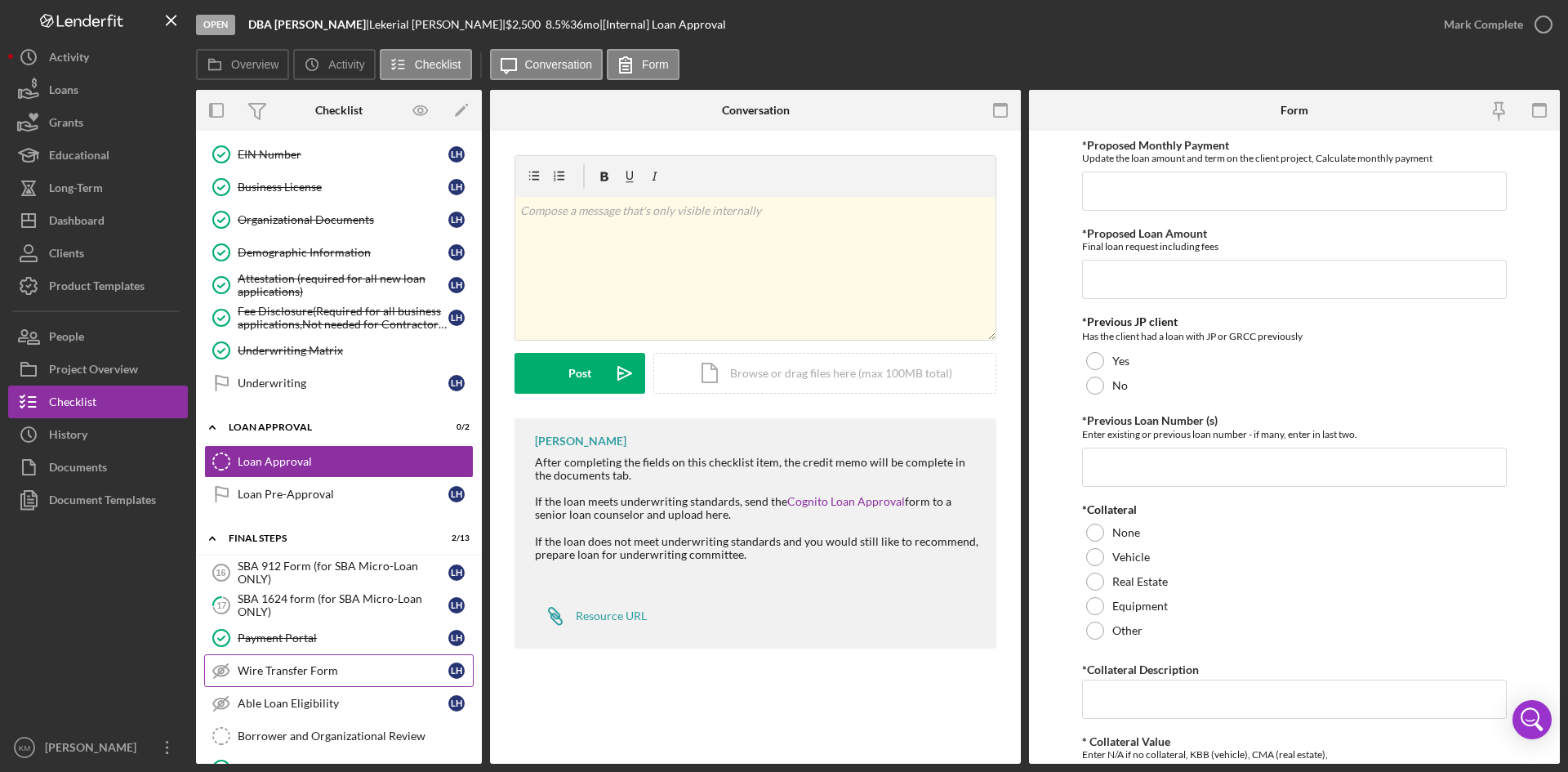
scroll to position [509, 0]
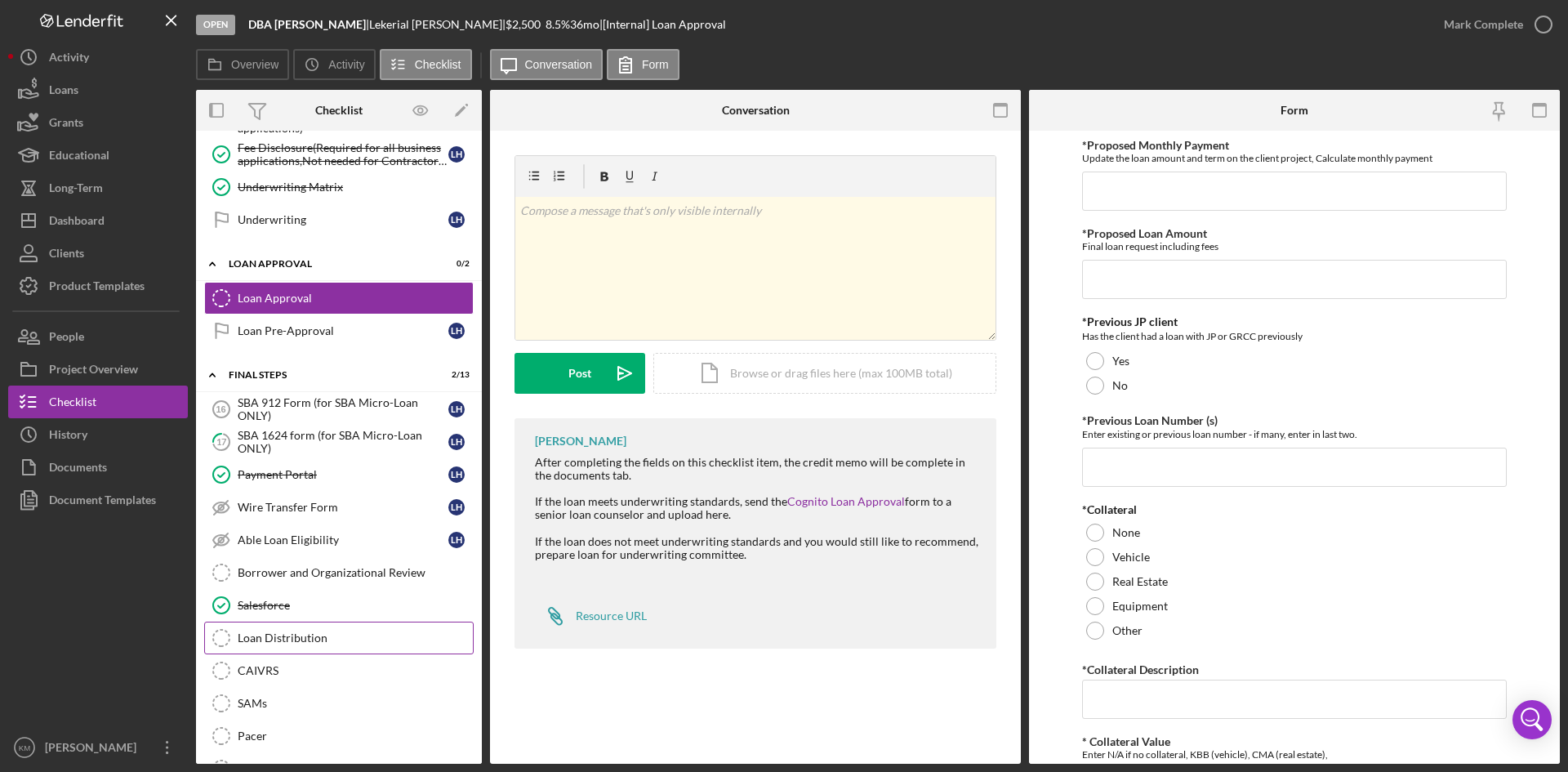
click at [320, 640] on div "Loan Distribution" at bounding box center [355, 638] width 235 height 13
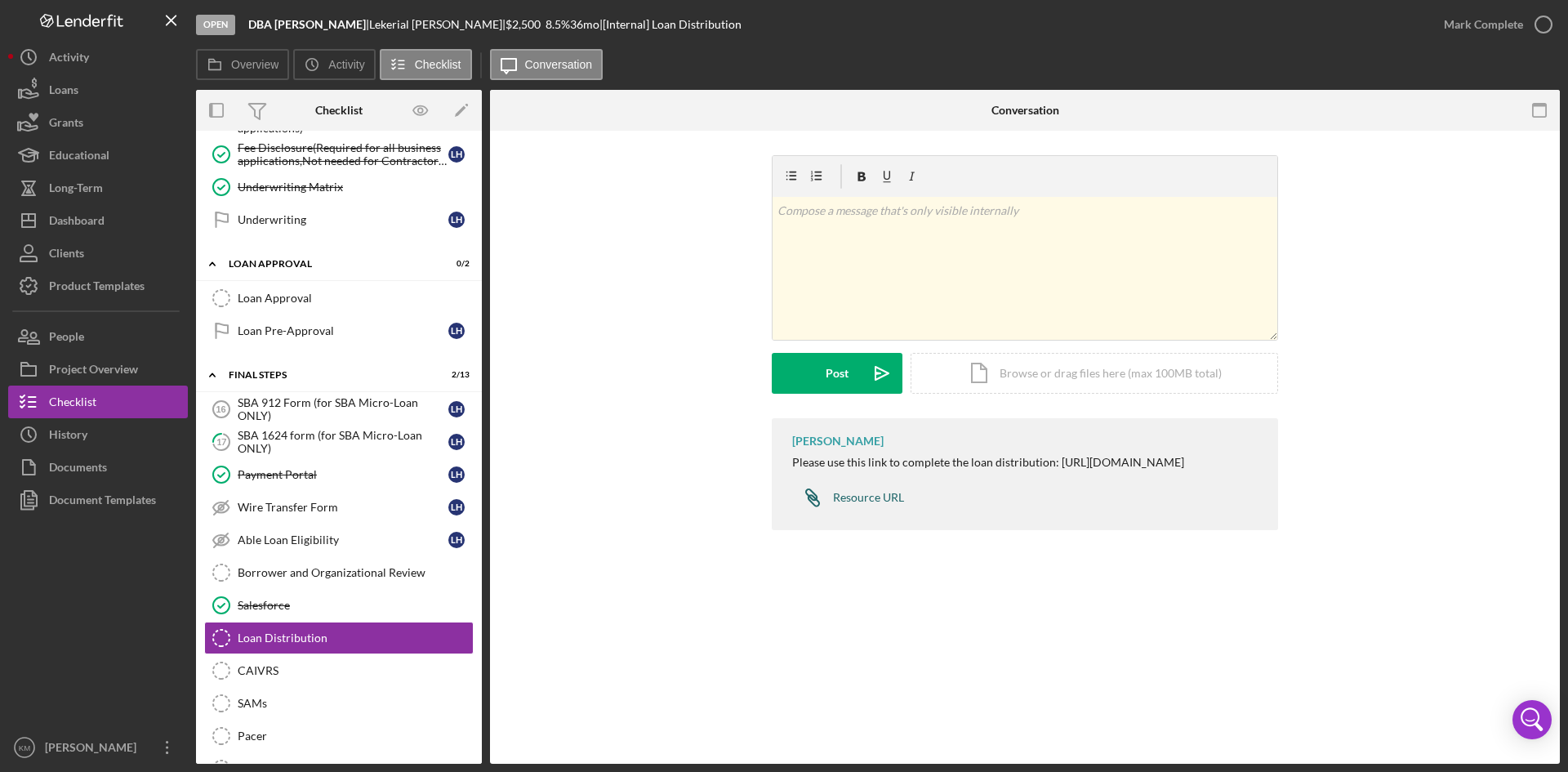
click at [849, 504] on div "Resource URL" at bounding box center [868, 497] width 71 height 13
click at [232, 65] on label "Overview" at bounding box center [254, 64] width 47 height 13
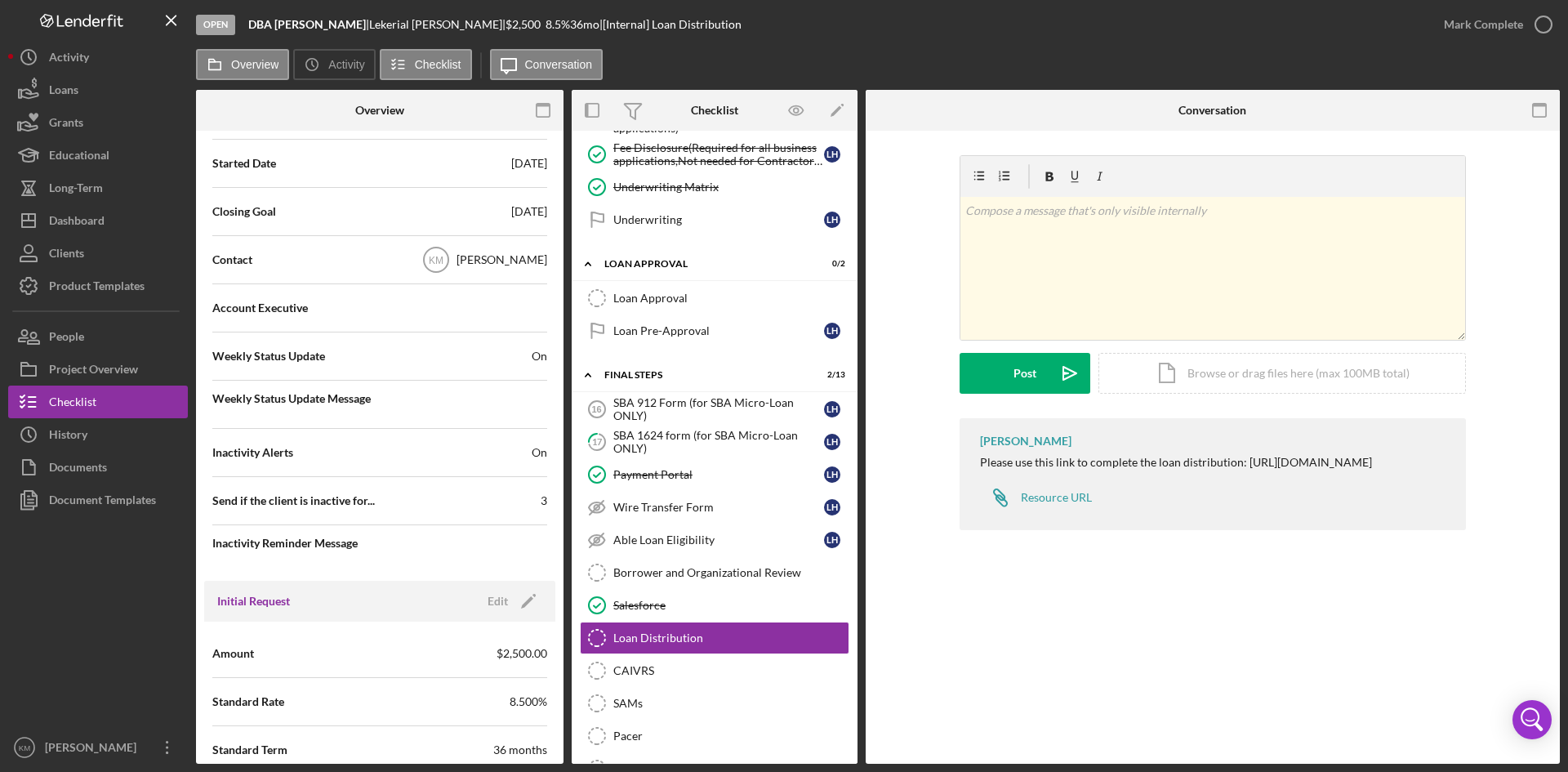
scroll to position [572, 0]
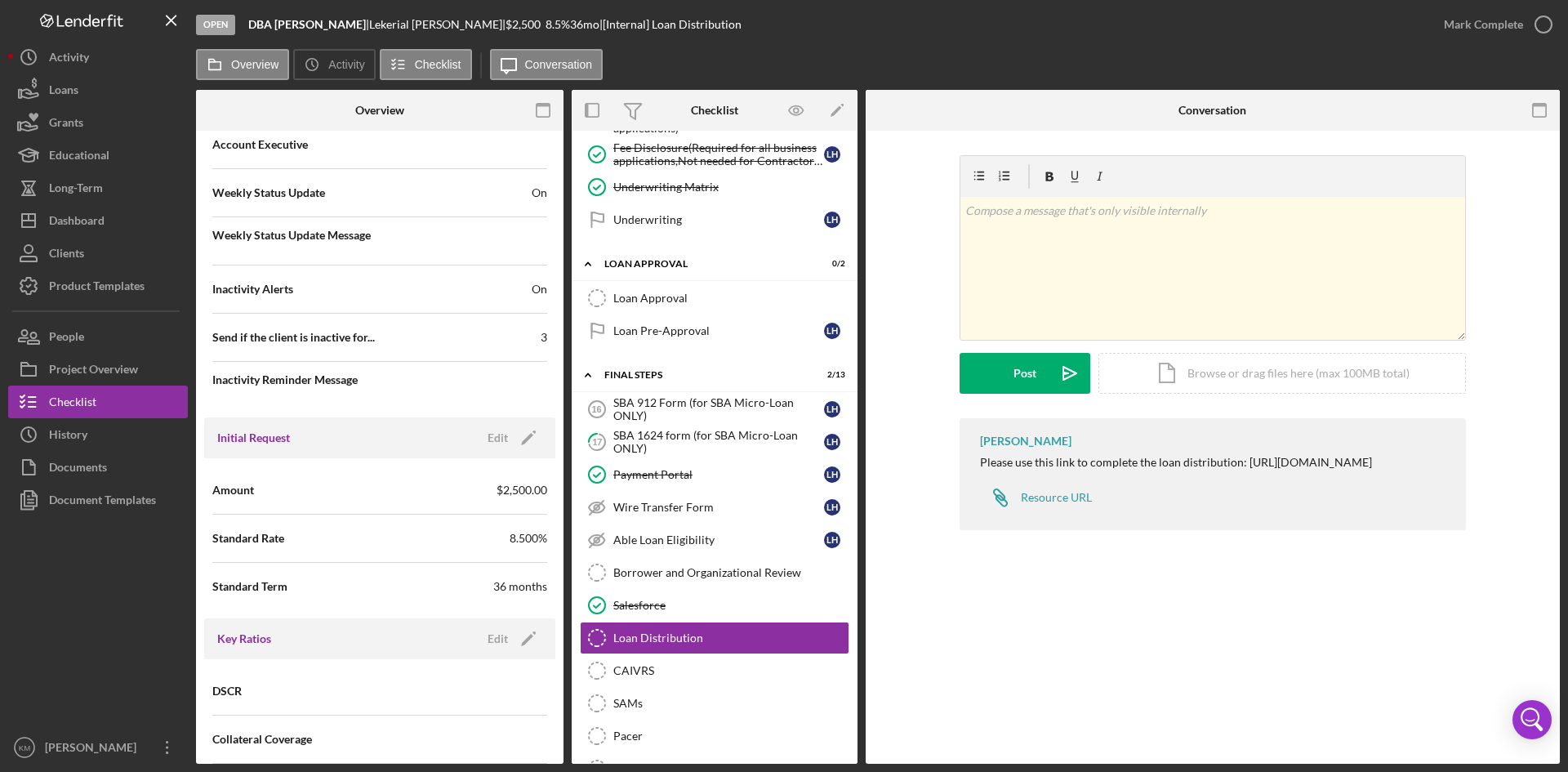
click at [516, 592] on div "36 months" at bounding box center [521, 587] width 54 height 16
drag, startPoint x: 478, startPoint y: 585, endPoint x: 530, endPoint y: 592, distance: 52.5
click at [530, 592] on div "Standard Term 36 months" at bounding box center [379, 586] width 335 height 41
click at [409, 491] on div "Amount $2,500.00" at bounding box center [379, 490] width 335 height 41
click at [526, 437] on icon "Icon/Edit" at bounding box center [528, 438] width 41 height 41
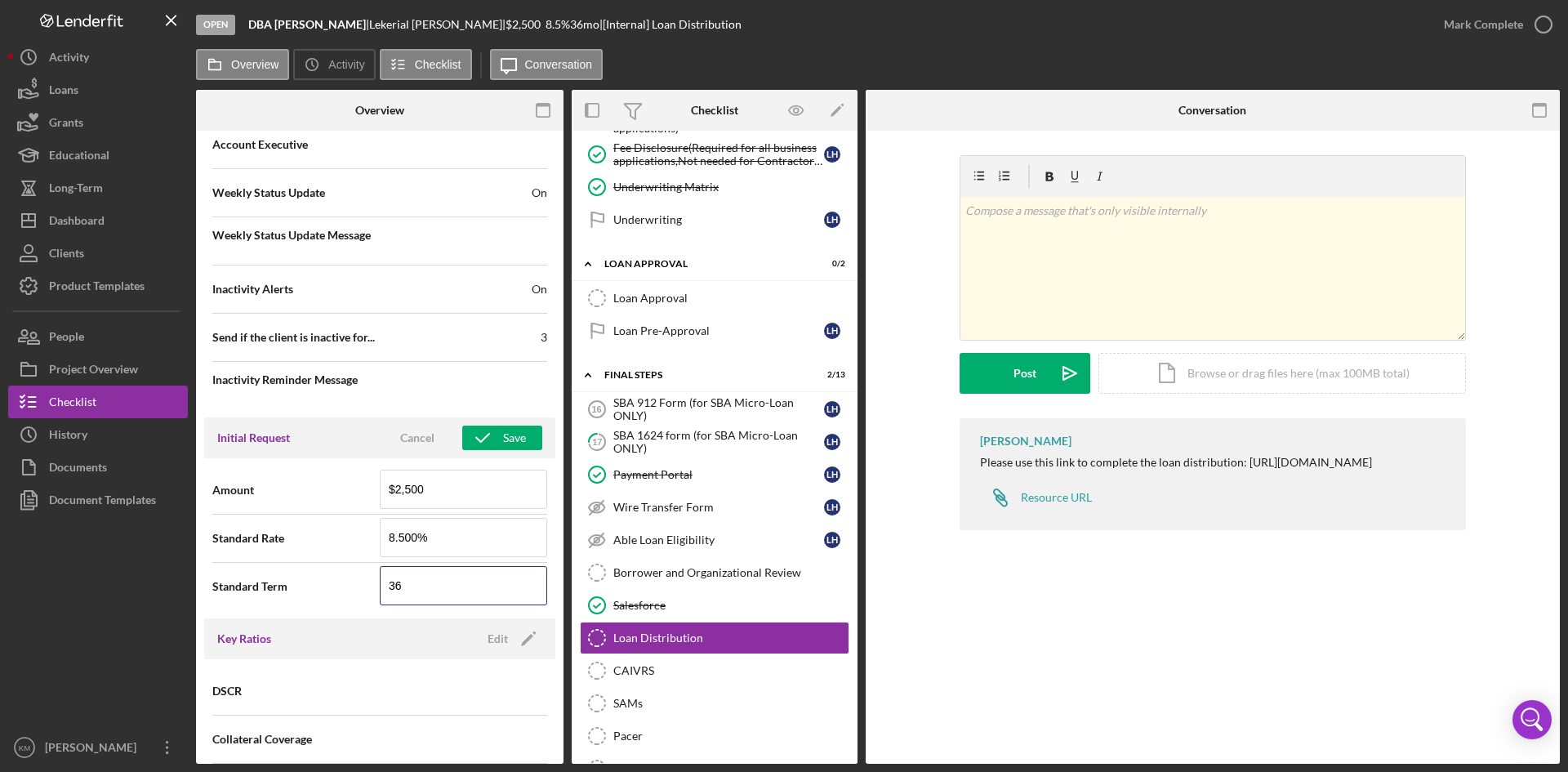
drag, startPoint x: 405, startPoint y: 600, endPoint x: 359, endPoint y: 590, distance: 47.1
click at [359, 590] on div "Standard Term 36" at bounding box center [379, 586] width 335 height 41
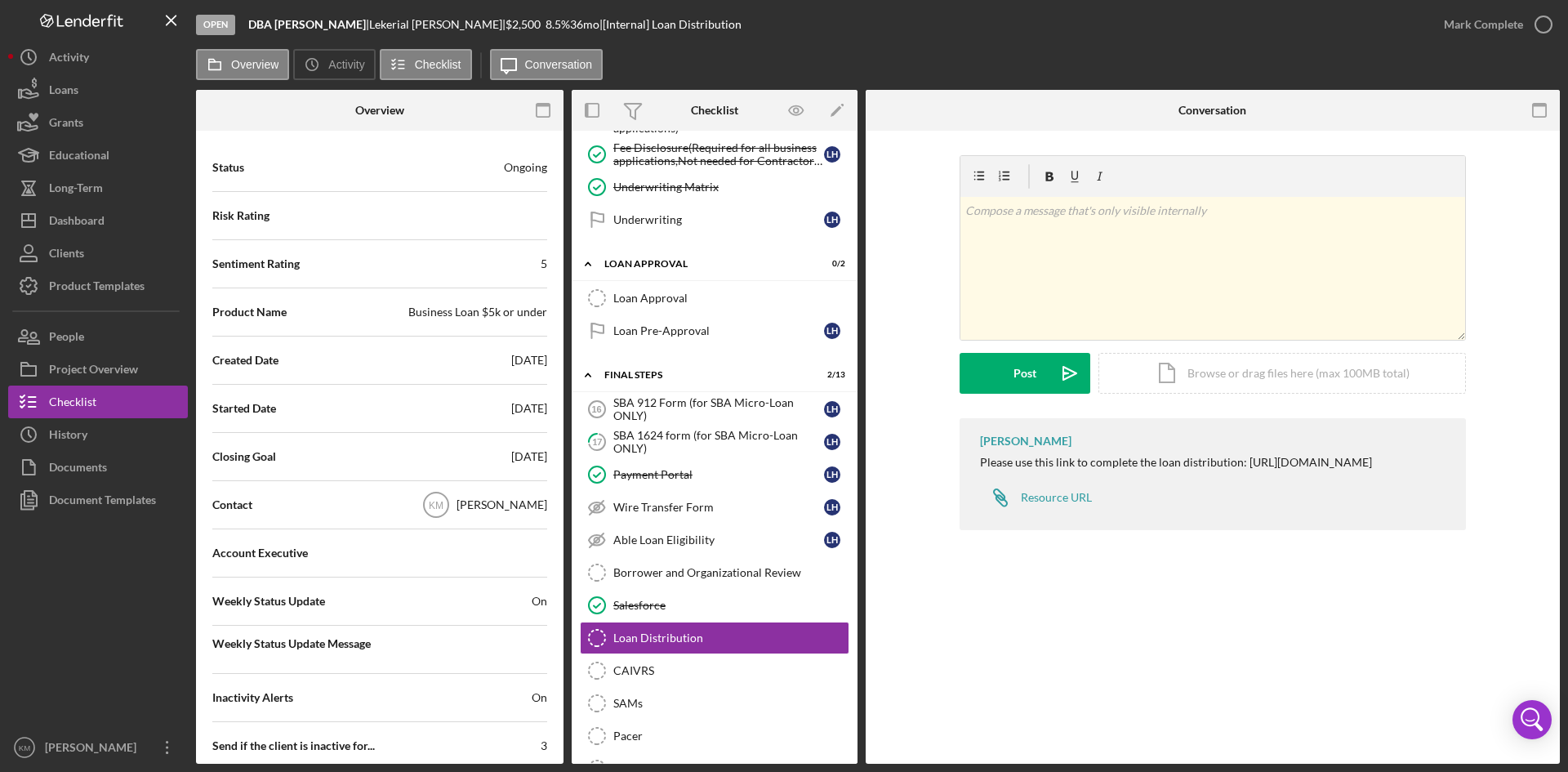
scroll to position [0, 0]
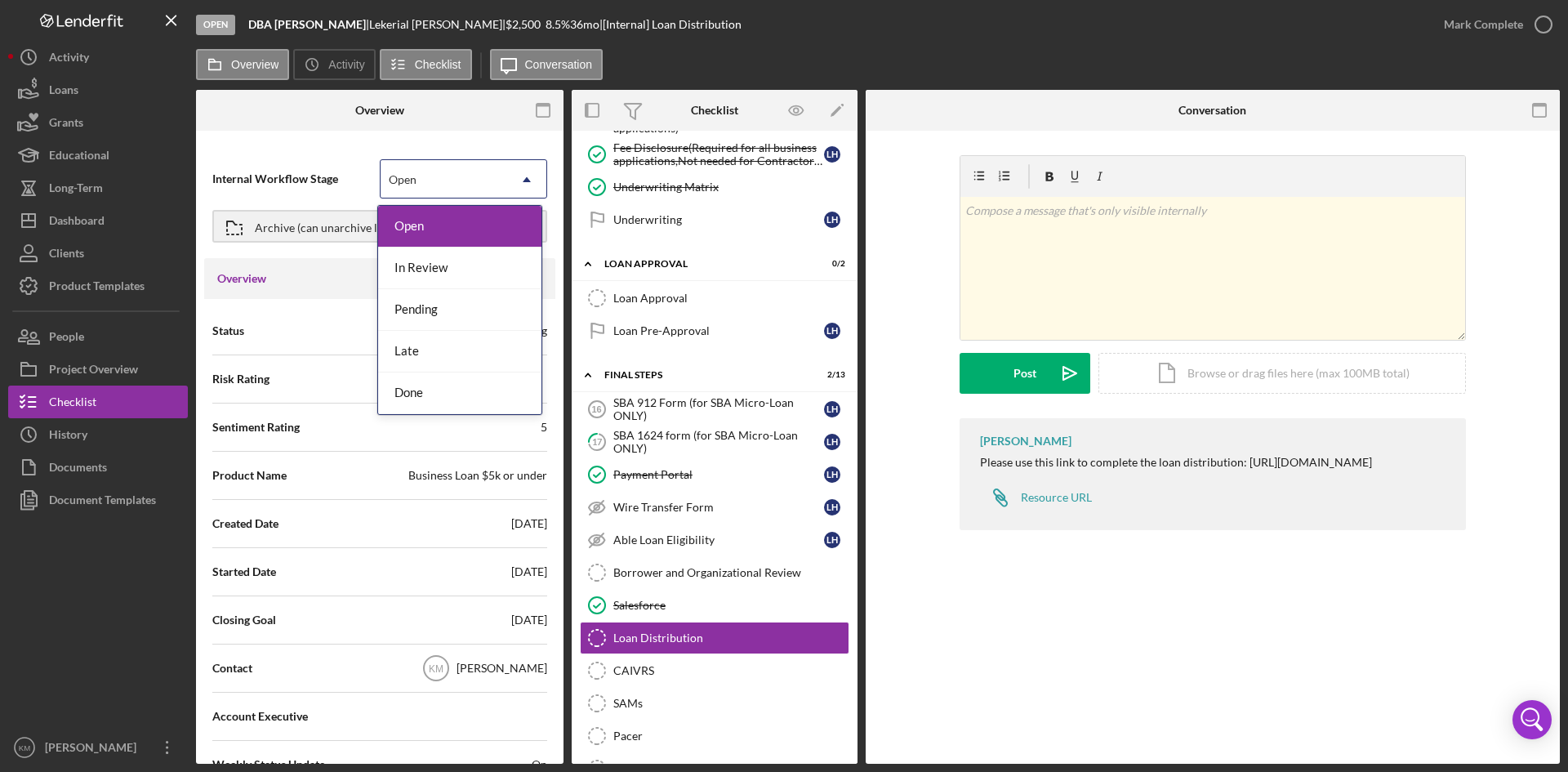
click at [522, 178] on icon "Icon/Dropdown Arrow" at bounding box center [527, 179] width 39 height 39
drag, startPoint x: 492, startPoint y: 262, endPoint x: 481, endPoint y: 270, distance: 13.6
click at [481, 270] on div "In Review" at bounding box center [459, 269] width 163 height 42
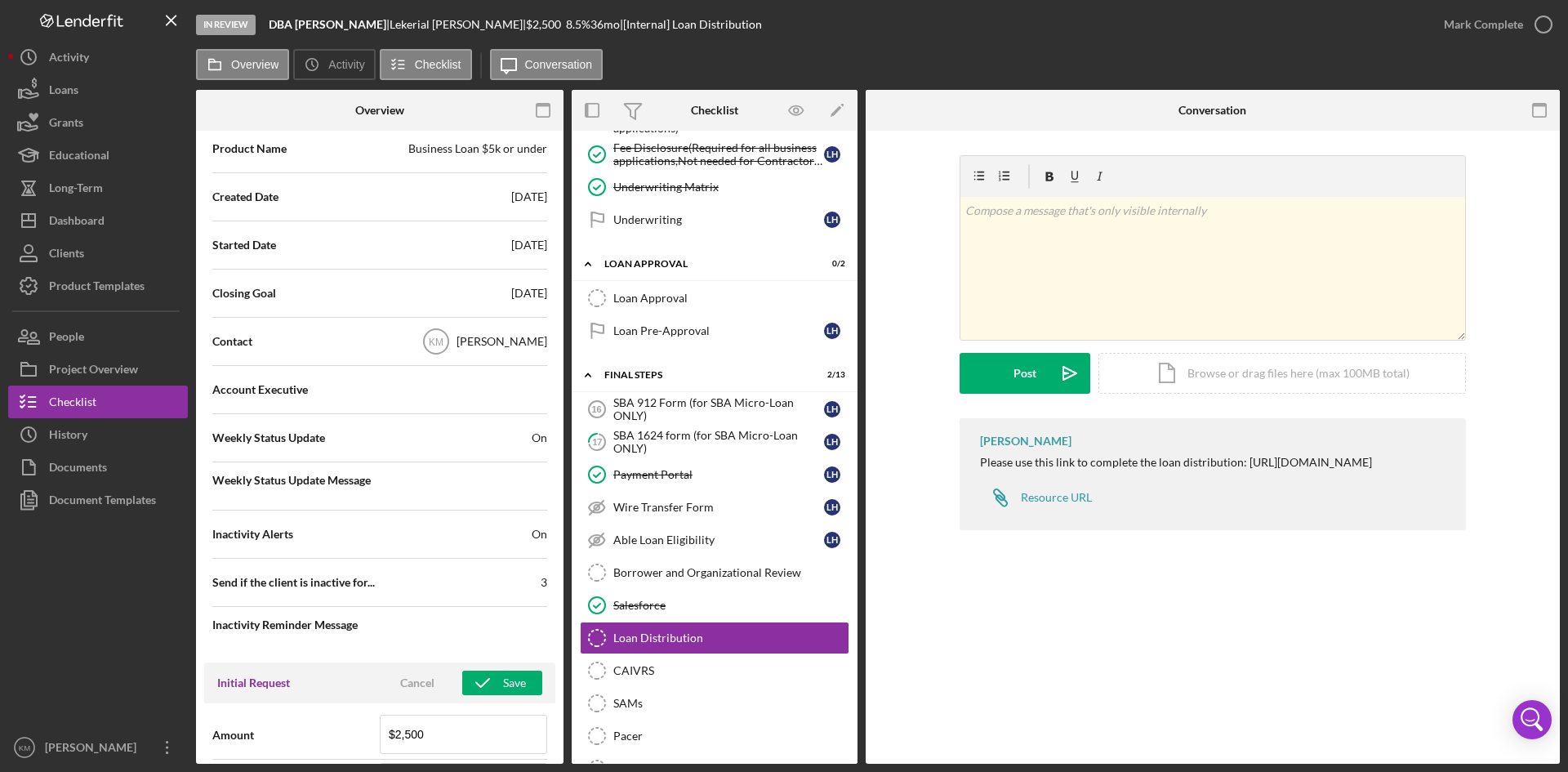
scroll to position [490, 0]
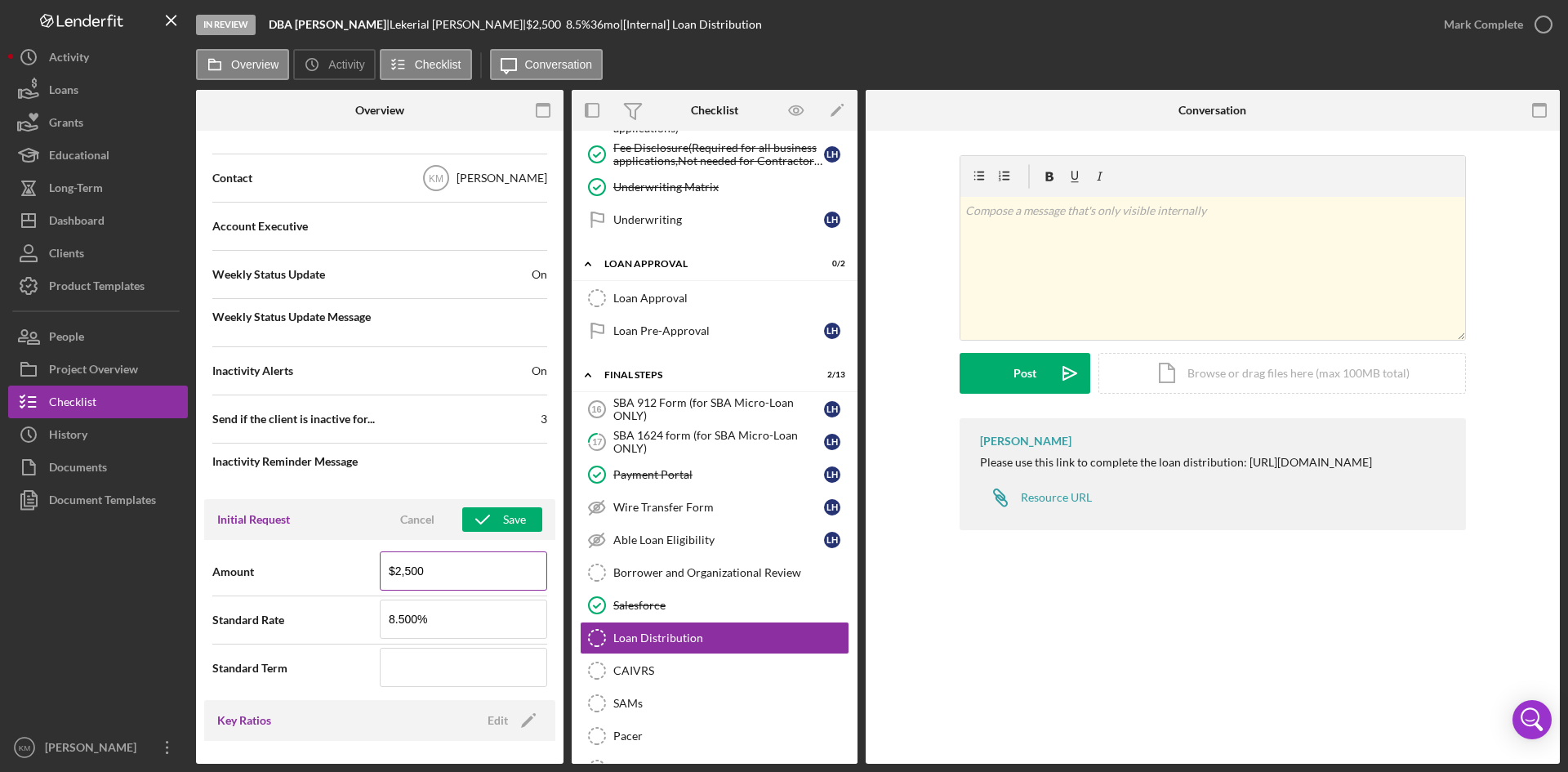
drag, startPoint x: 404, startPoint y: 565, endPoint x: 424, endPoint y: 563, distance: 20.1
click at [407, 564] on input "$2,500" at bounding box center [464, 571] width 168 height 39
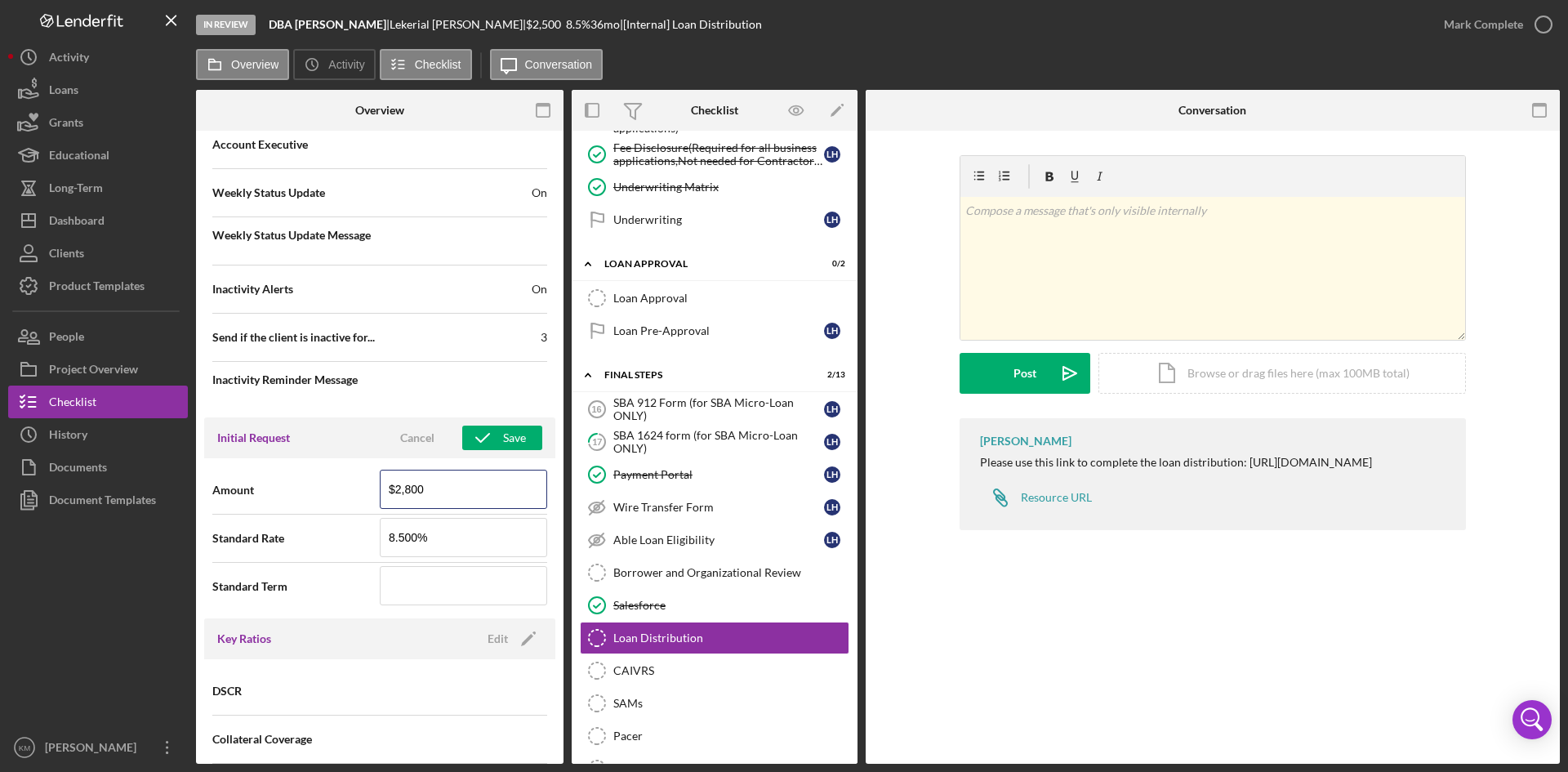
scroll to position [736, 0]
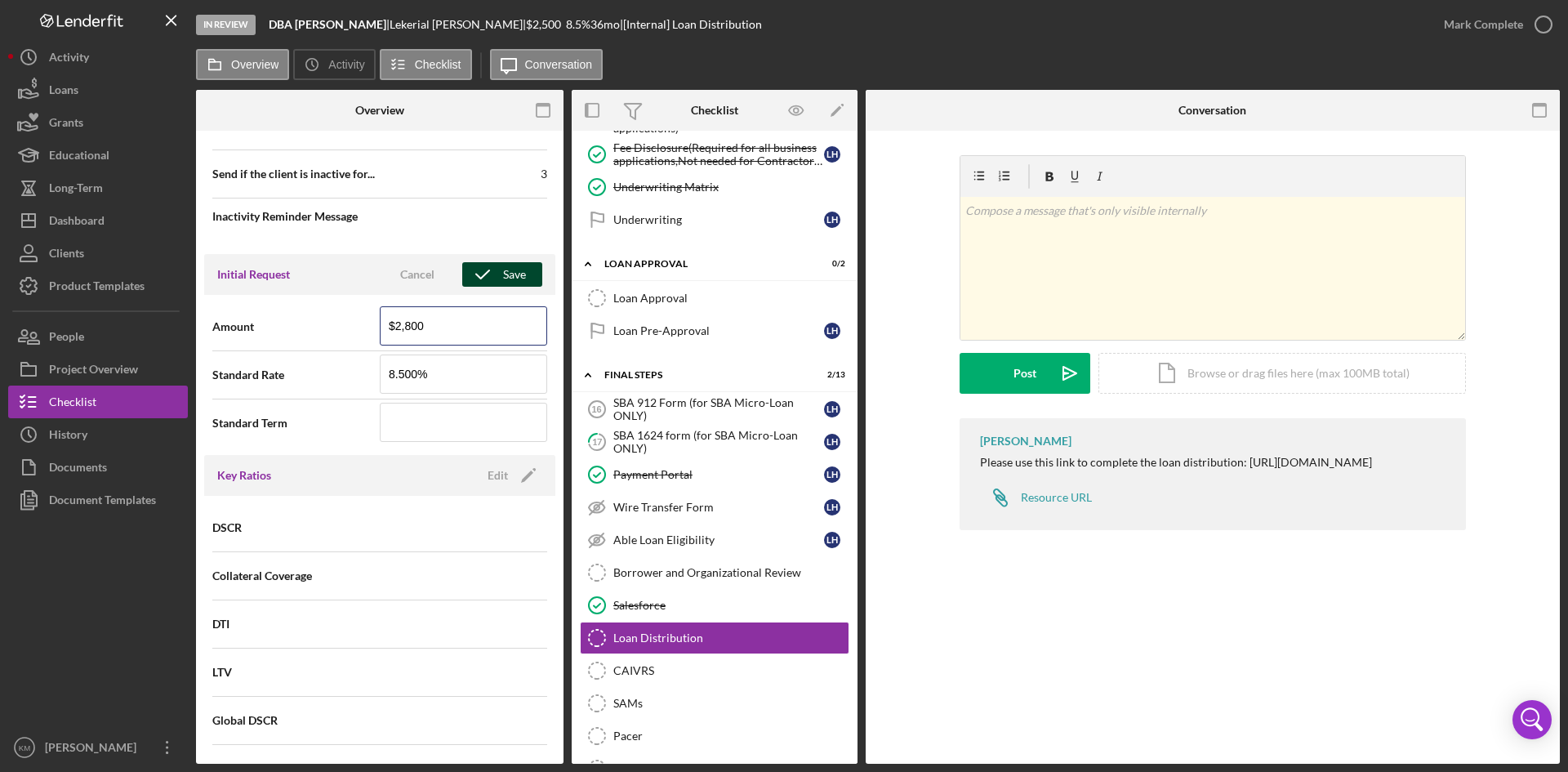
type input "$2,800"
click at [508, 277] on div "Save" at bounding box center [514, 274] width 23 height 25
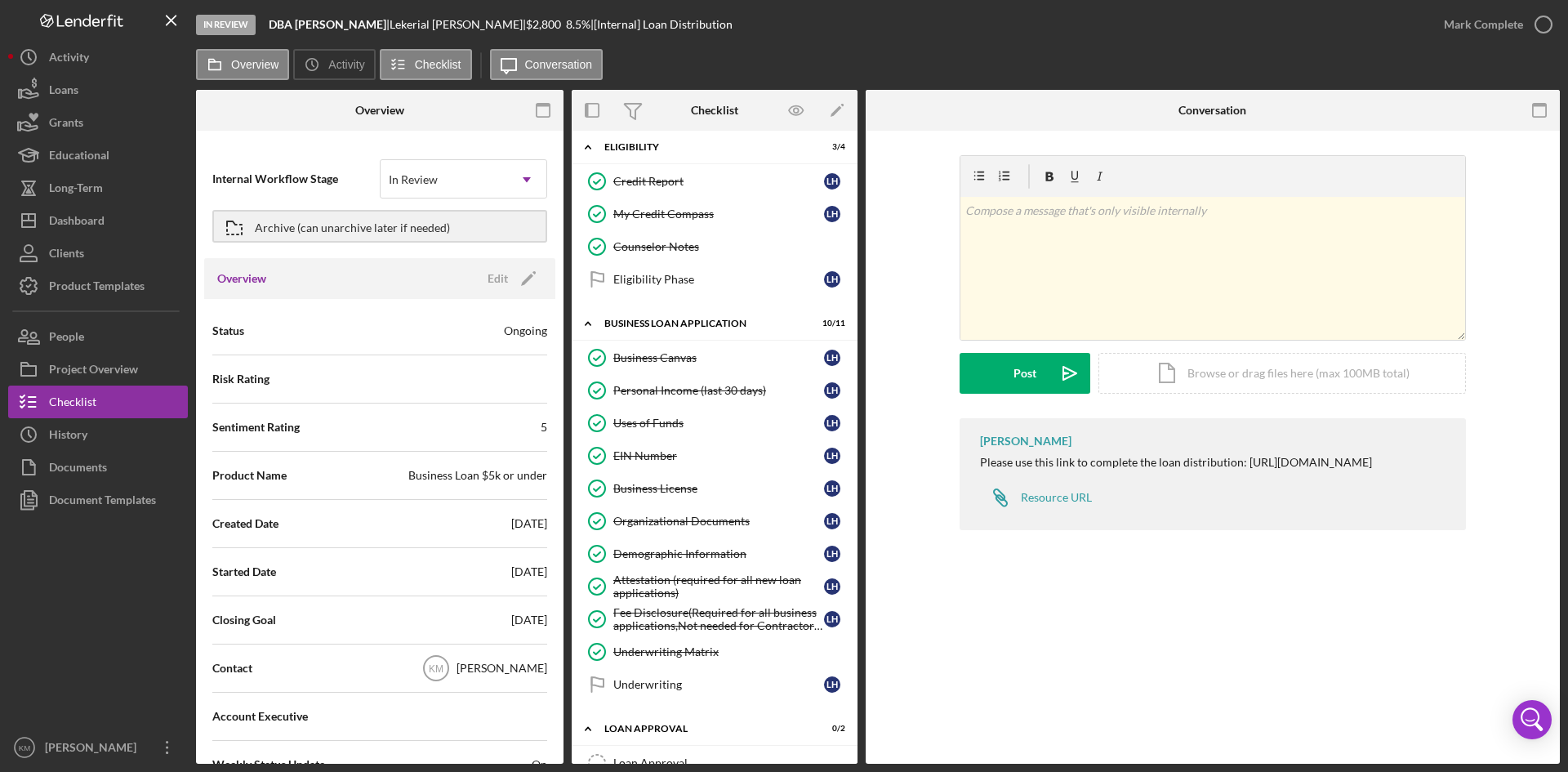
scroll to position [0, 0]
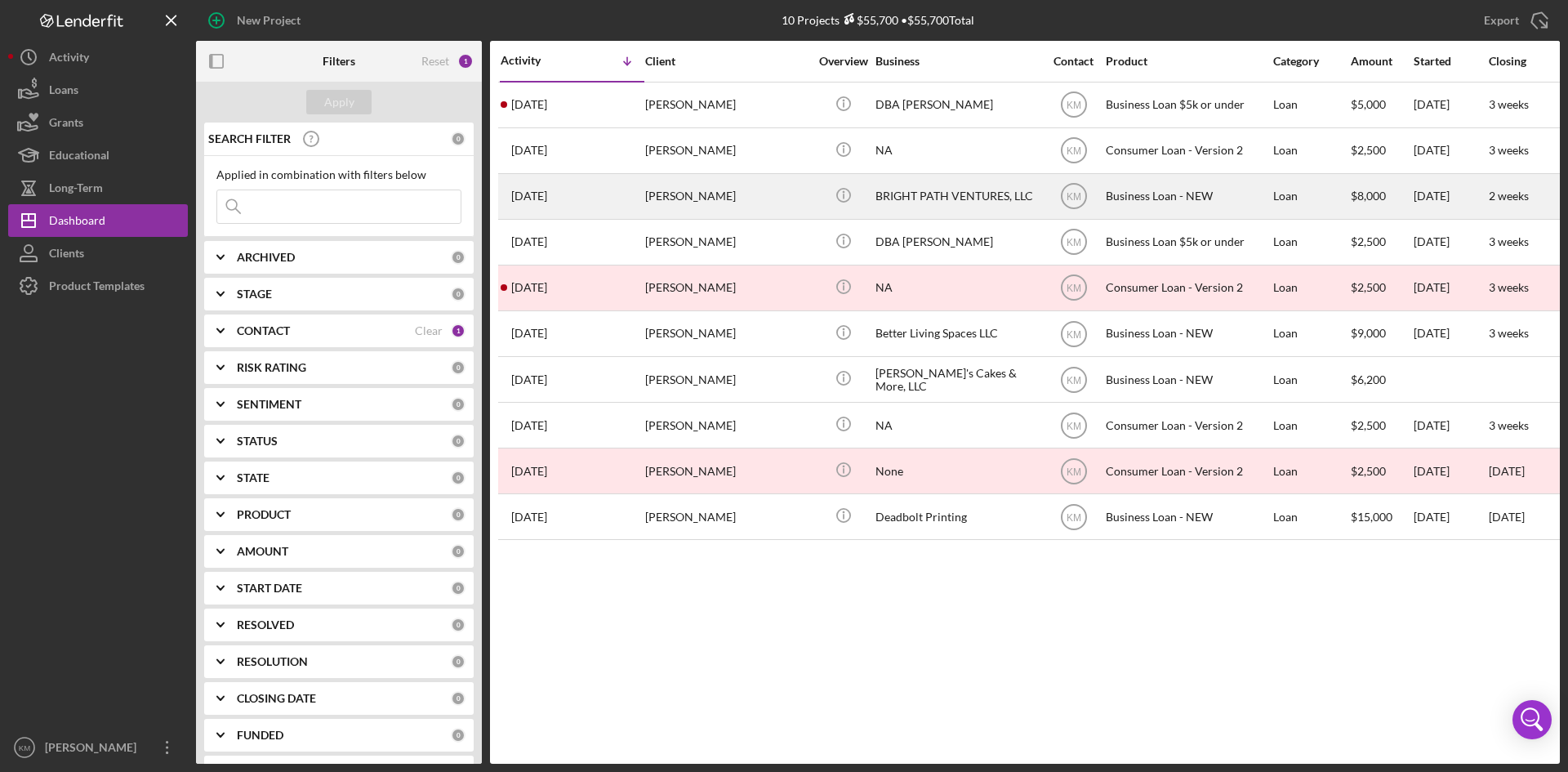
click at [707, 199] on div "[PERSON_NAME]" at bounding box center [727, 196] width 163 height 43
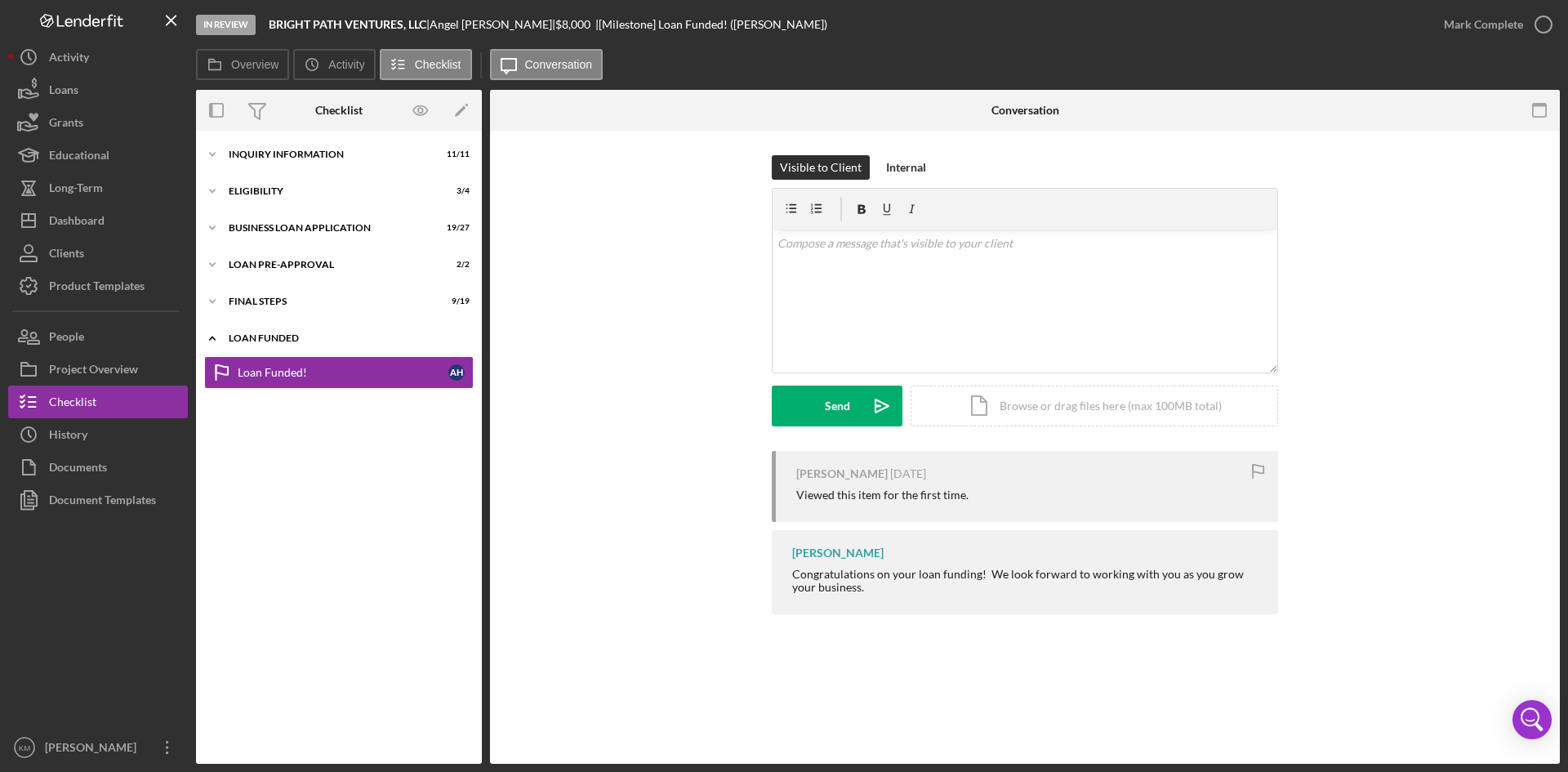
click at [217, 342] on icon "Icon/Expander" at bounding box center [212, 338] width 33 height 33
click at [217, 299] on icon "Icon/Expander" at bounding box center [212, 301] width 33 height 33
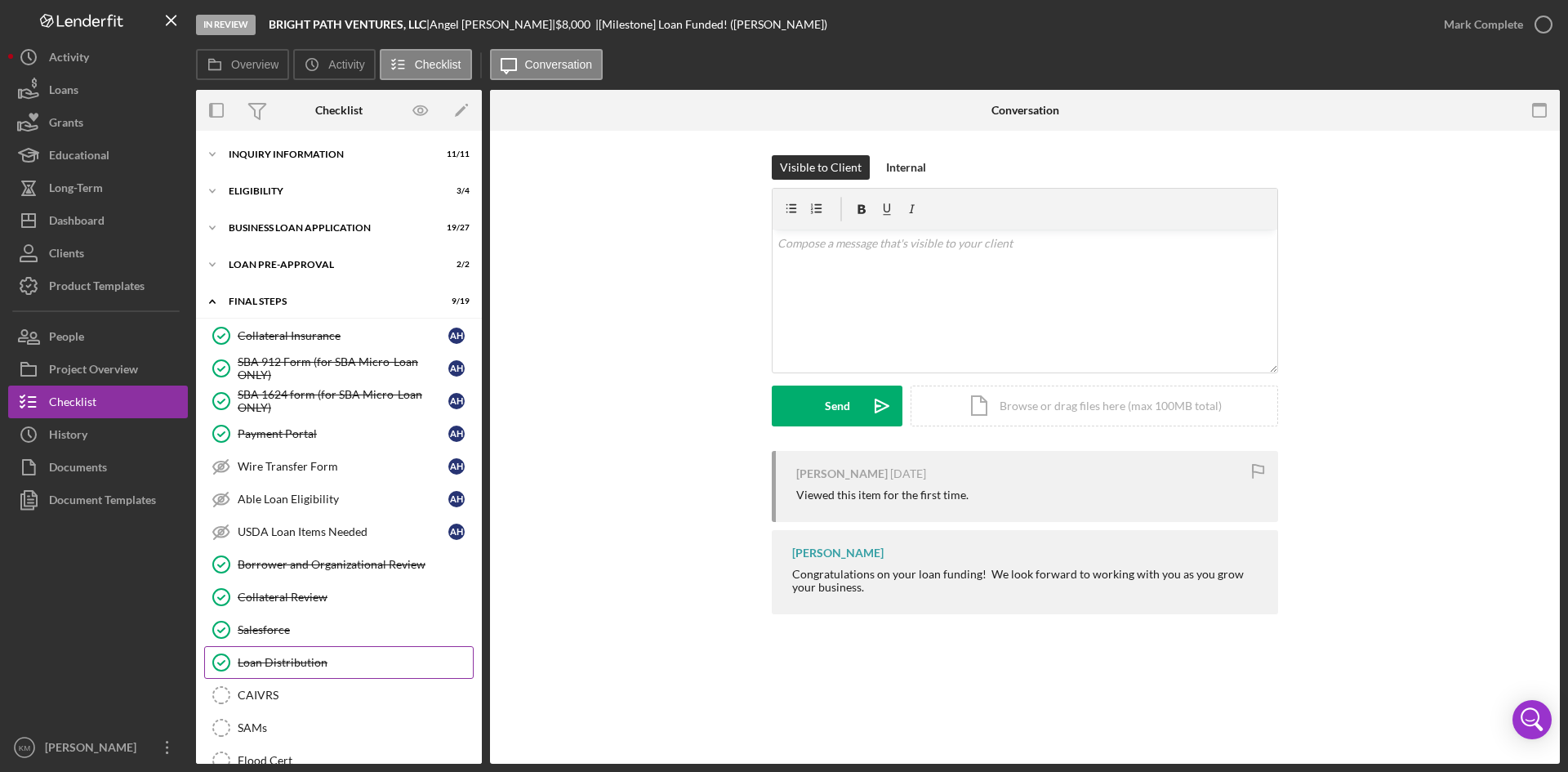
click at [311, 661] on div "Loan Distribution" at bounding box center [355, 662] width 235 height 13
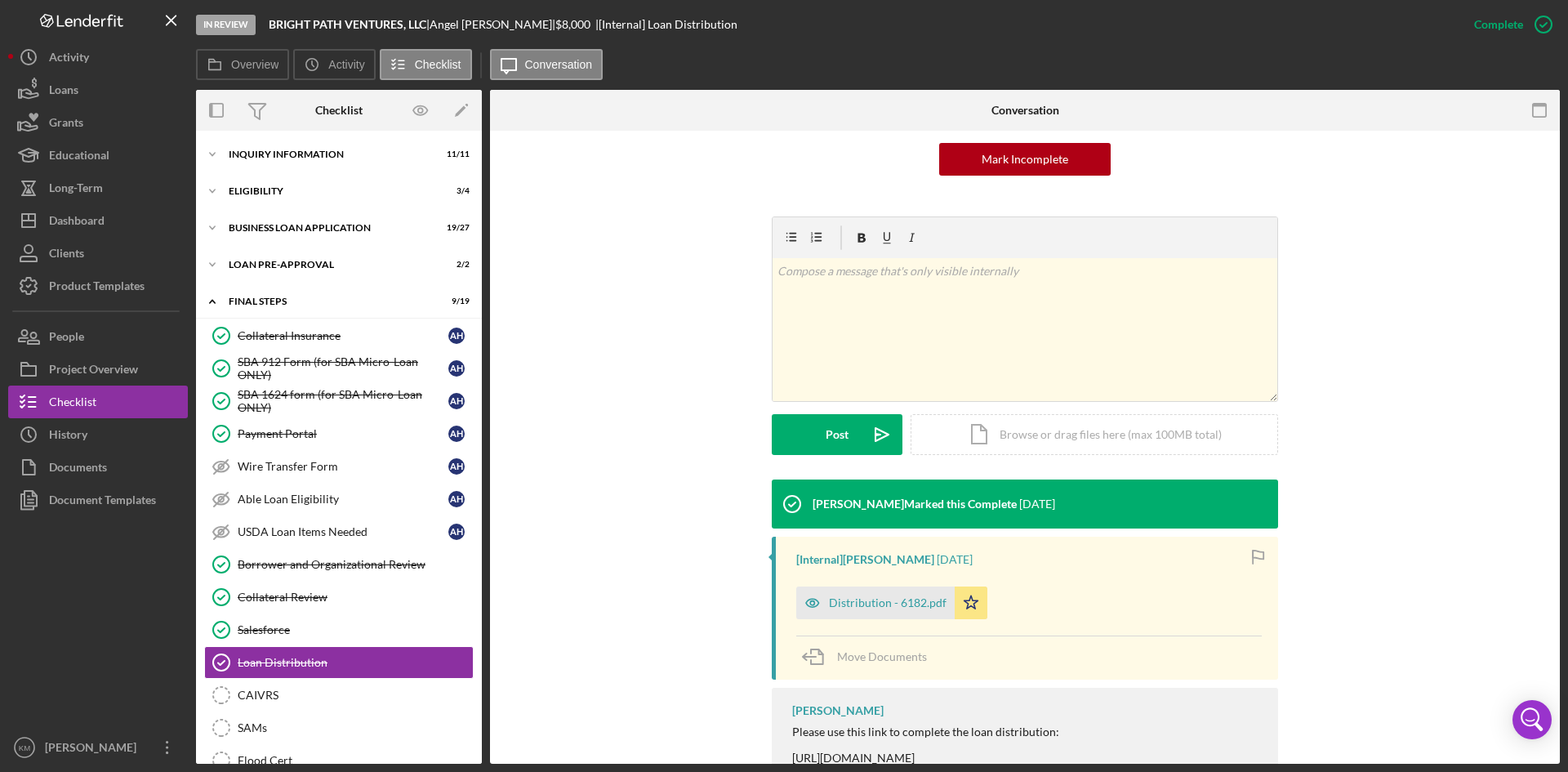
scroll to position [217, 0]
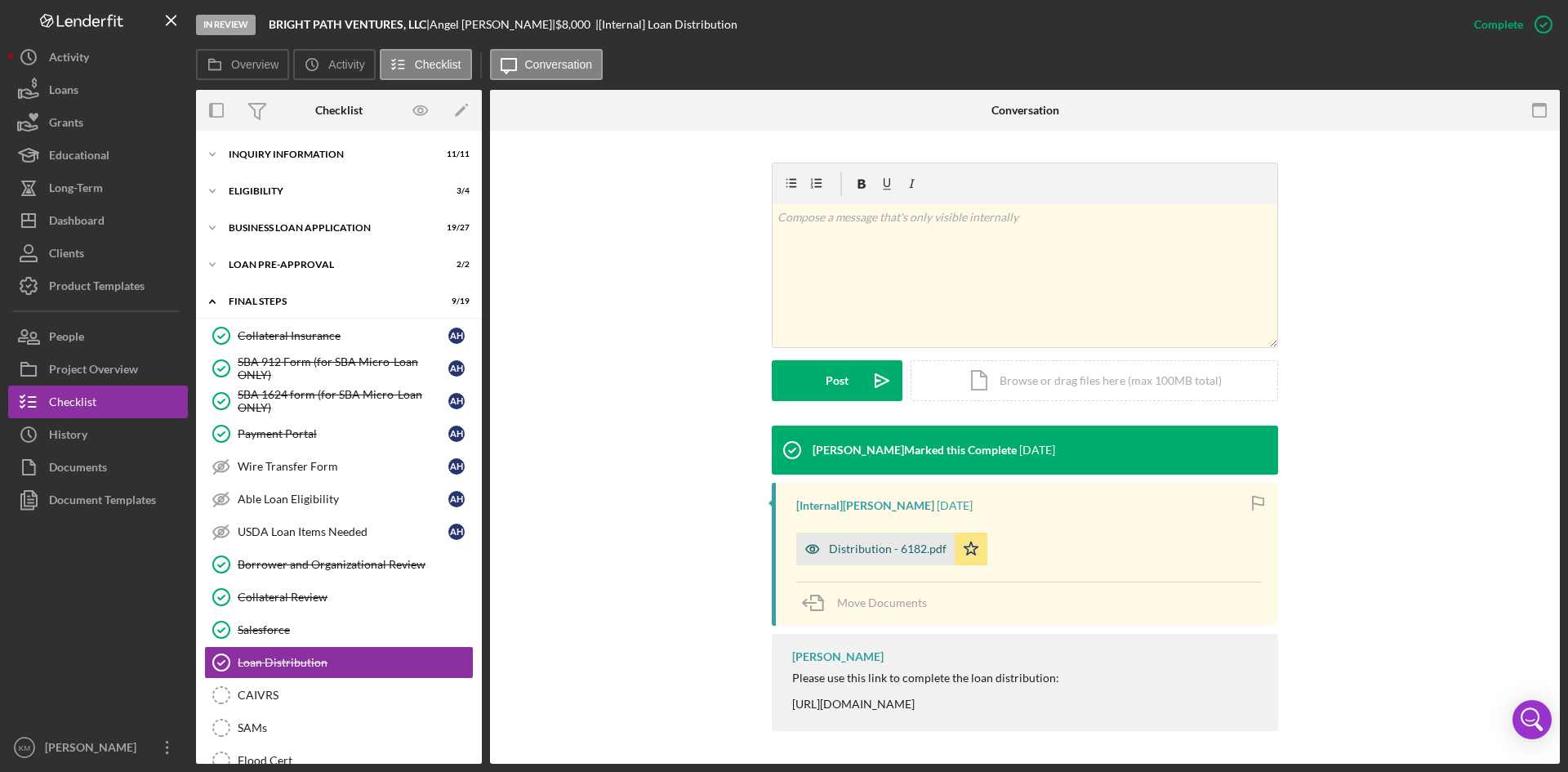
click at [834, 553] on div "Distribution - 6182.pdf" at bounding box center [888, 549] width 118 height 13
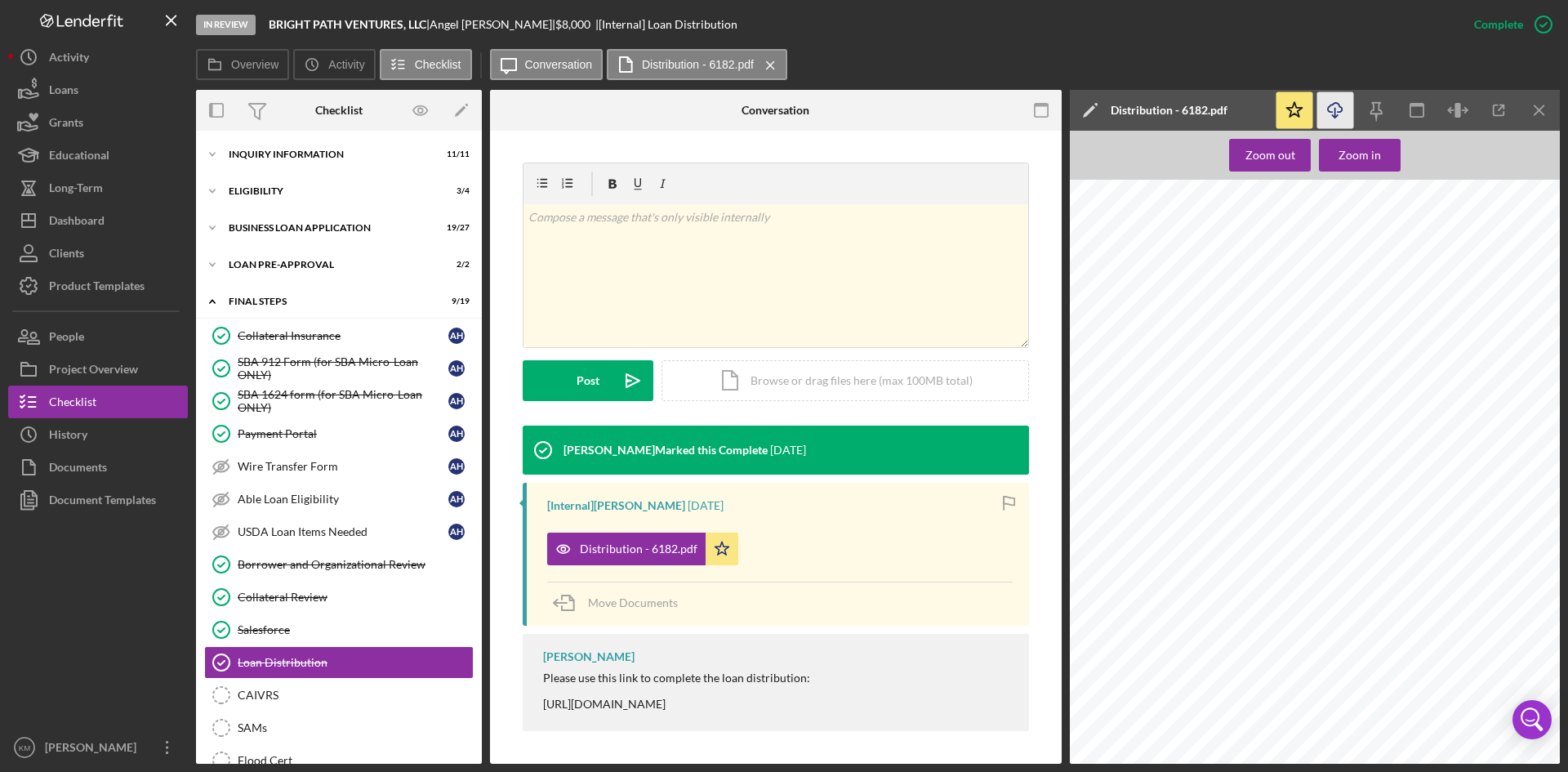
click at [1330, 109] on icon "Icon/Download" at bounding box center [1335, 110] width 37 height 37
click at [210, 265] on icon "Icon/Expander" at bounding box center [212, 264] width 33 height 33
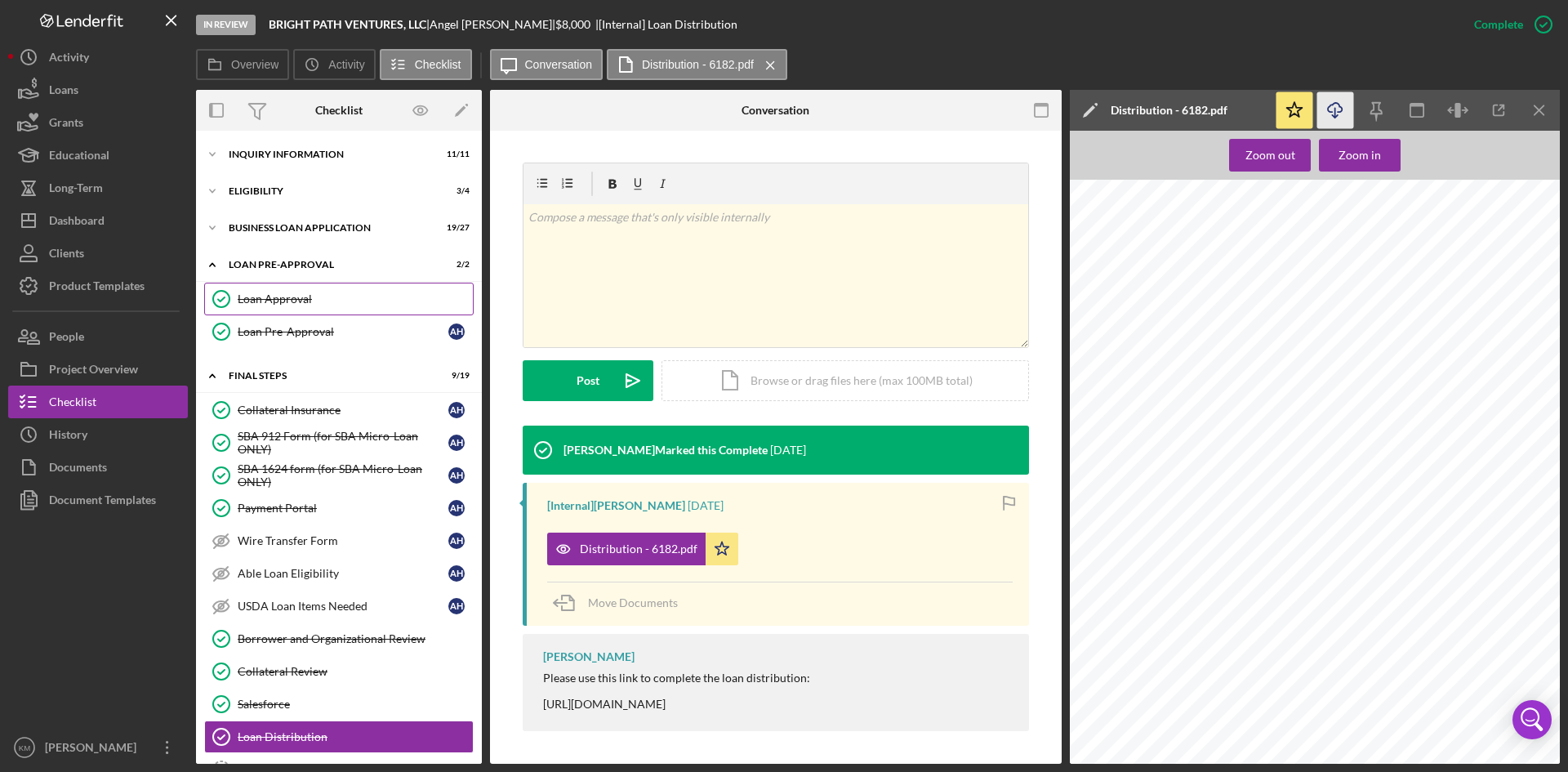
click at [262, 296] on div "Loan Approval" at bounding box center [355, 299] width 235 height 13
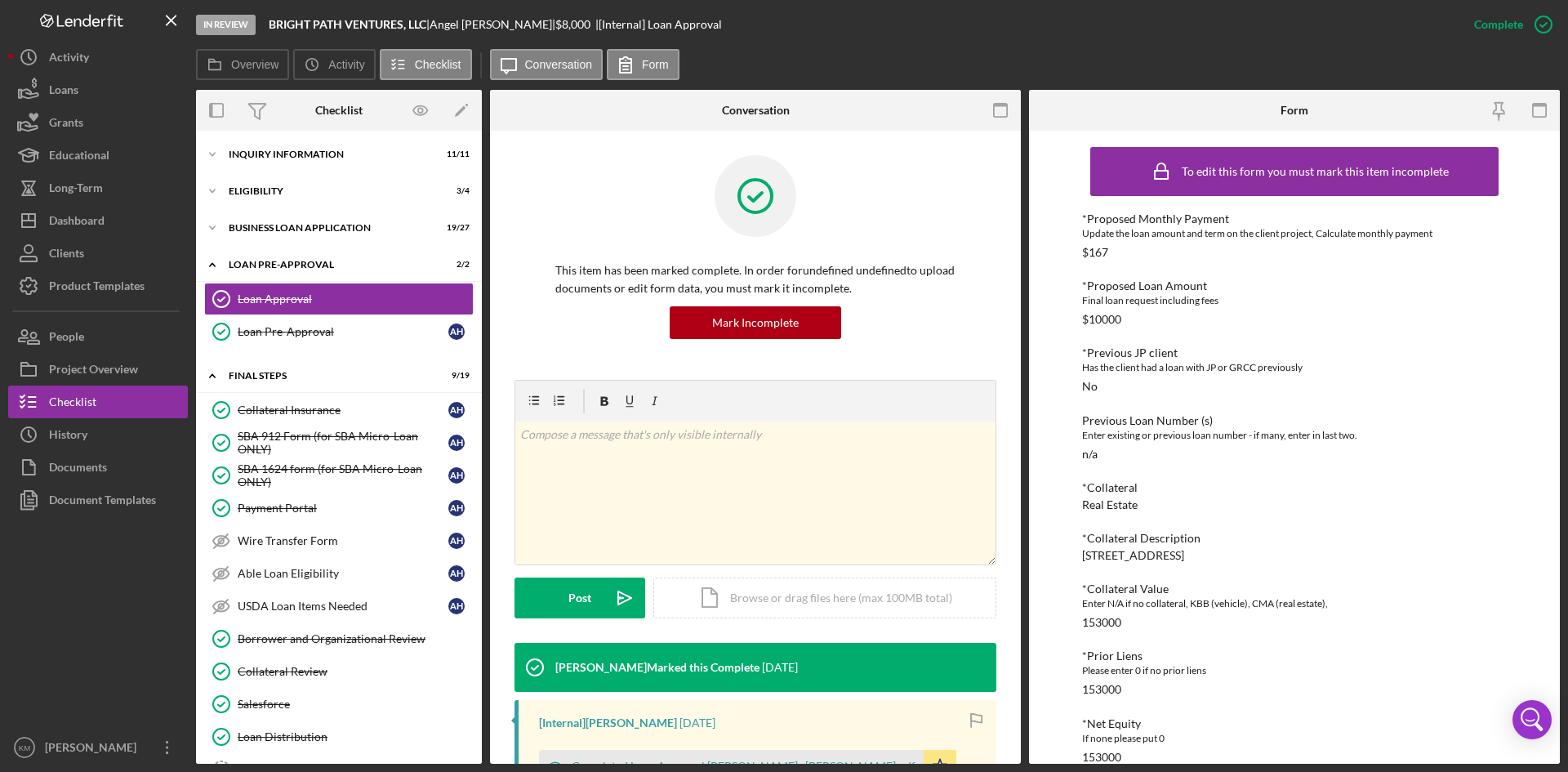
scroll to position [226, 0]
